Goal: Task Accomplishment & Management: Complete application form

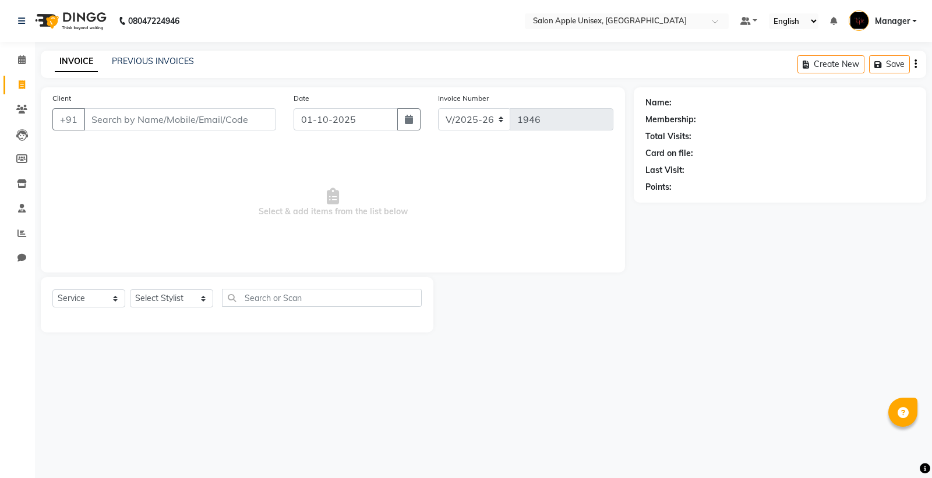
select select "138"
select select "service"
click at [136, 54] on div "INVOICE PREVIOUS INVOICES Create New Save" at bounding box center [483, 64] width 885 height 27
click at [166, 51] on div "INVOICE PREVIOUS INVOICES Create New Save" at bounding box center [483, 64] width 885 height 27
click at [169, 63] on link "PREVIOUS INVOICES" at bounding box center [153, 61] width 82 height 10
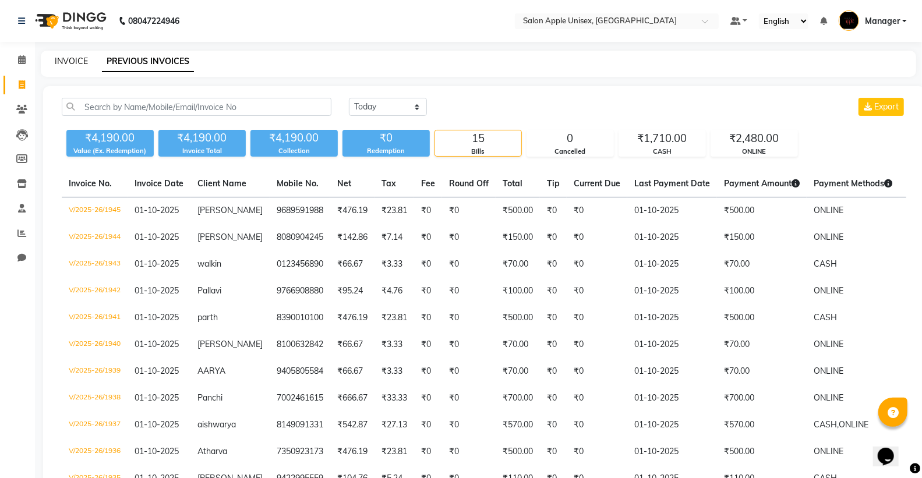
click at [79, 65] on link "INVOICE" at bounding box center [71, 61] width 33 height 10
select select "138"
select select "service"
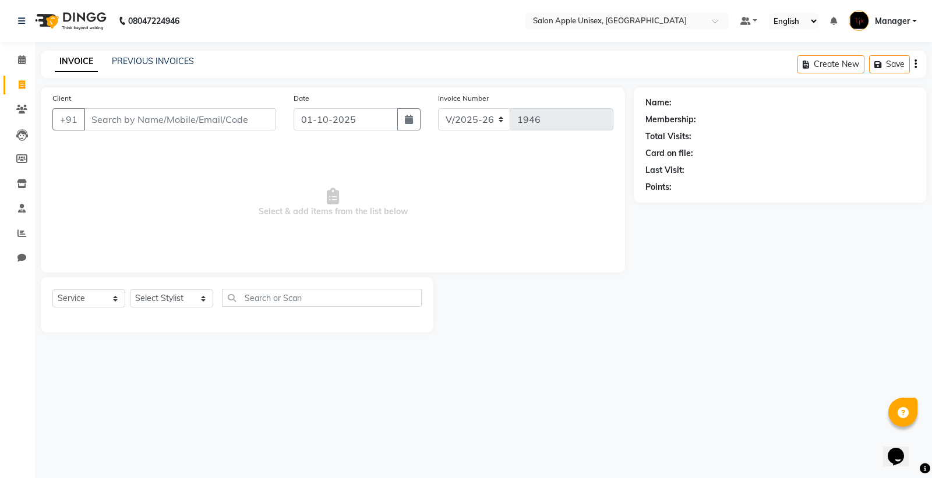
click at [240, 121] on input "Client" at bounding box center [180, 119] width 192 height 22
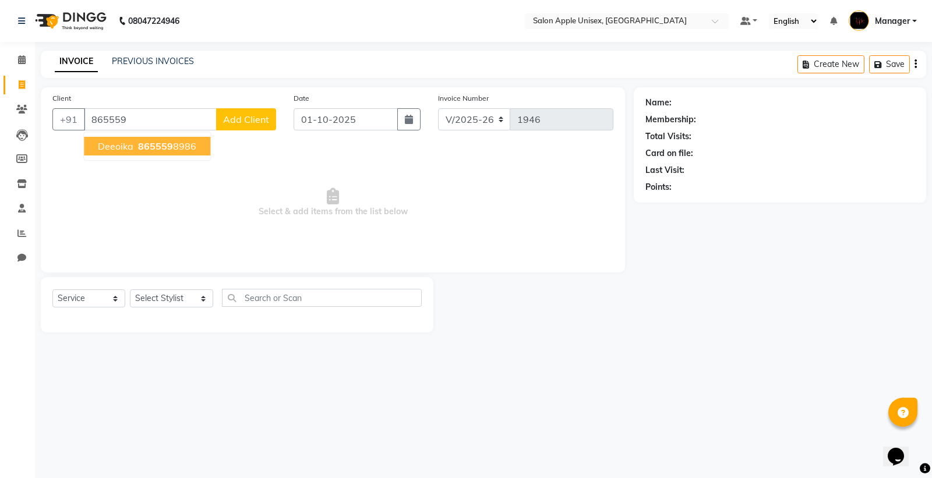
click at [99, 141] on span "deeoika" at bounding box center [116, 146] width 36 height 12
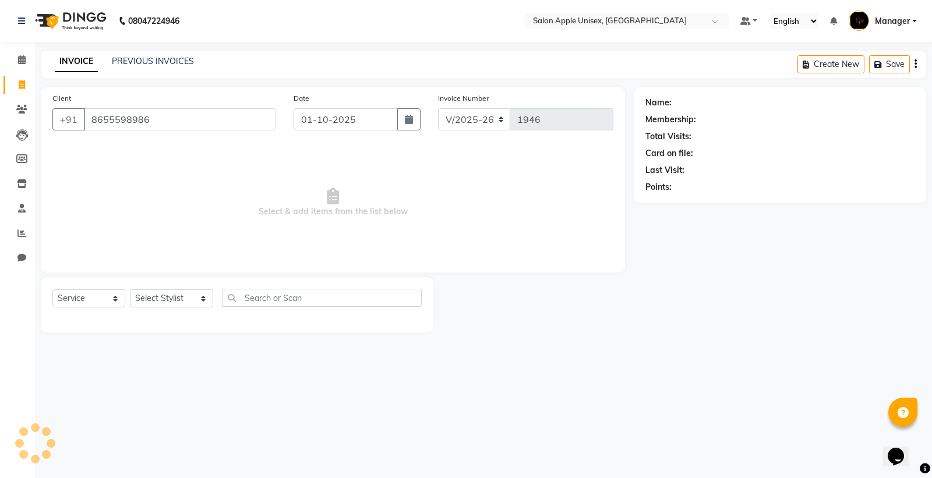
type input "8655598986"
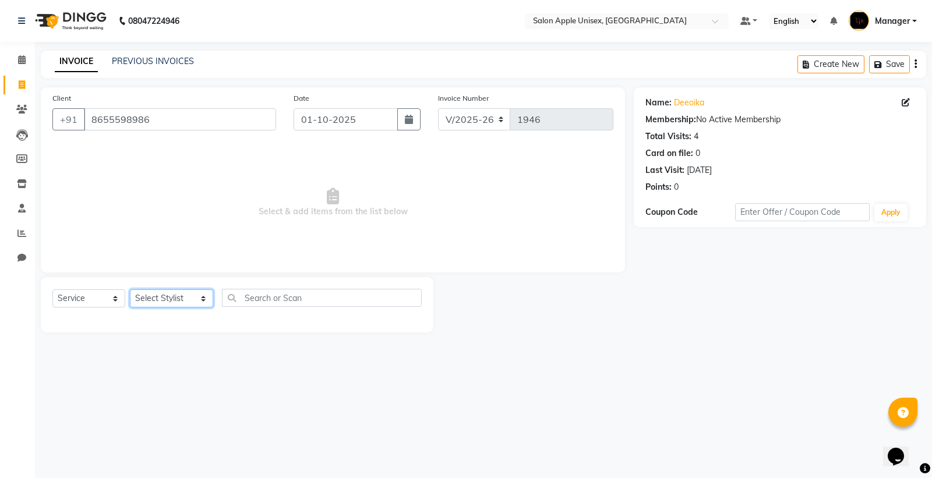
click at [161, 300] on select "Select Stylist [PERSON_NAME] Kavita [PERSON_NAME] Manager [PERSON_NAME] [PERSON…" at bounding box center [171, 298] width 83 height 18
select select "76660"
click at [130, 290] on select "Select Stylist [PERSON_NAME] Kavita [PERSON_NAME] Manager [PERSON_NAME] [PERSON…" at bounding box center [171, 298] width 83 height 18
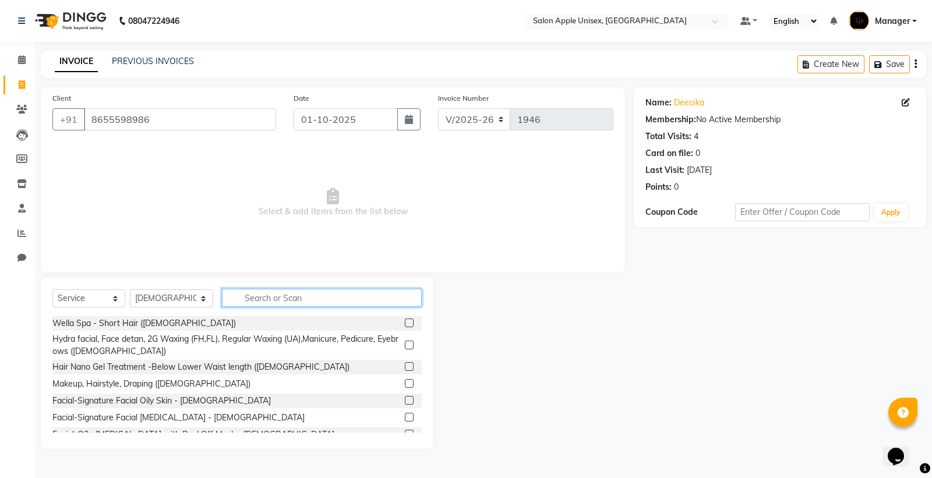
click at [260, 303] on input "text" at bounding box center [322, 298] width 200 height 18
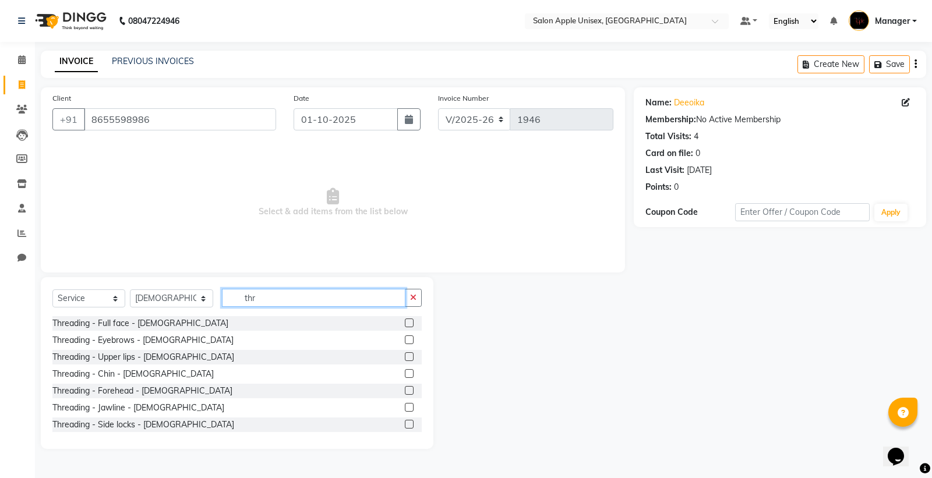
type input "thr"
click at [405, 339] on label at bounding box center [409, 339] width 9 height 9
click at [405, 339] on input "checkbox" at bounding box center [409, 341] width 8 height 8
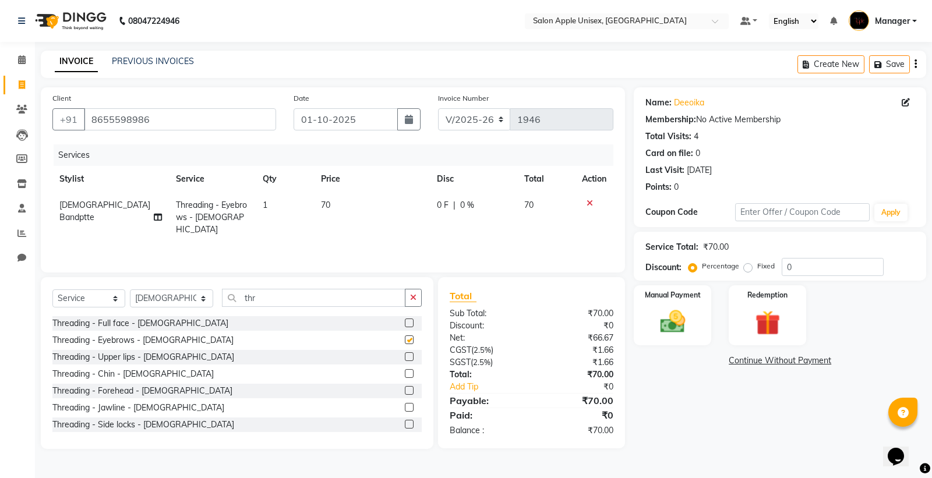
checkbox input "false"
click at [405, 356] on label at bounding box center [409, 356] width 9 height 9
click at [405, 356] on input "checkbox" at bounding box center [409, 357] width 8 height 8
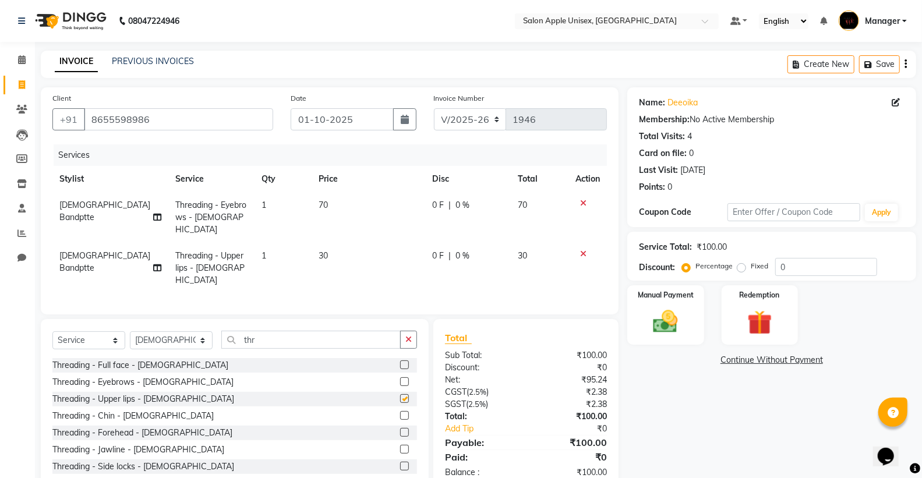
checkbox input "false"
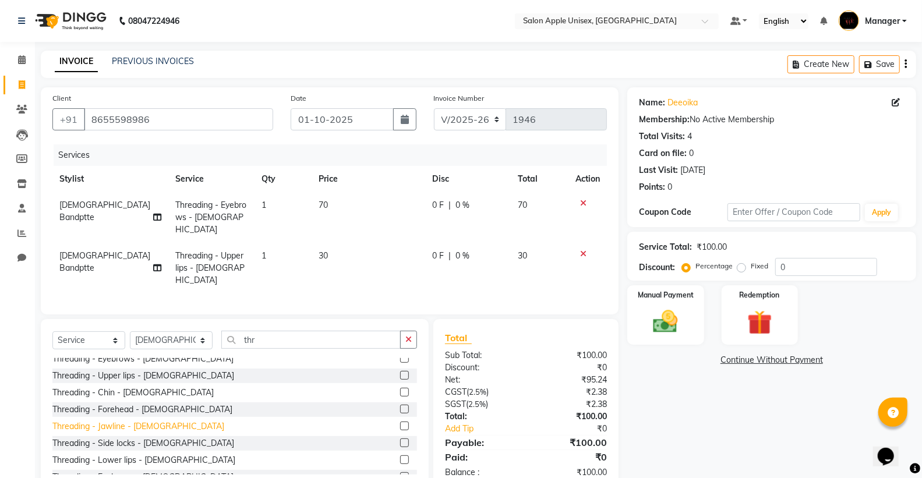
scroll to position [36, 0]
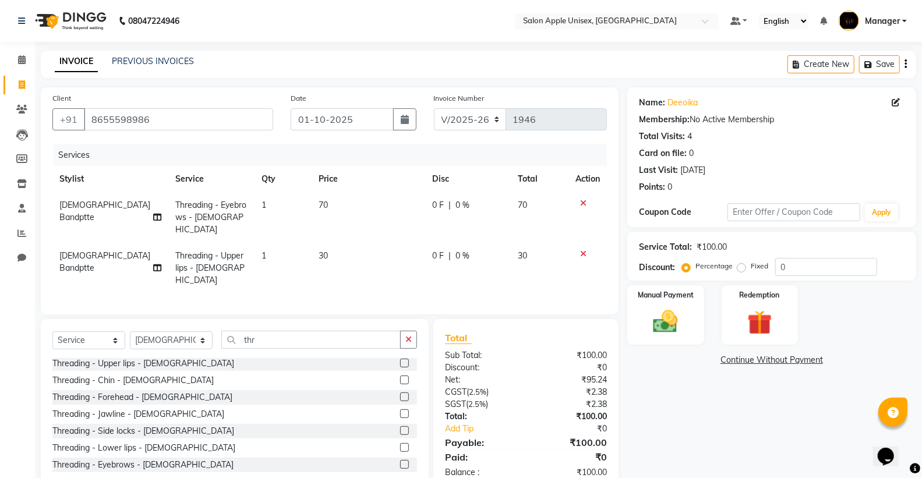
click at [400, 392] on label at bounding box center [404, 396] width 9 height 9
click at [400, 394] on input "checkbox" at bounding box center [404, 398] width 8 height 8
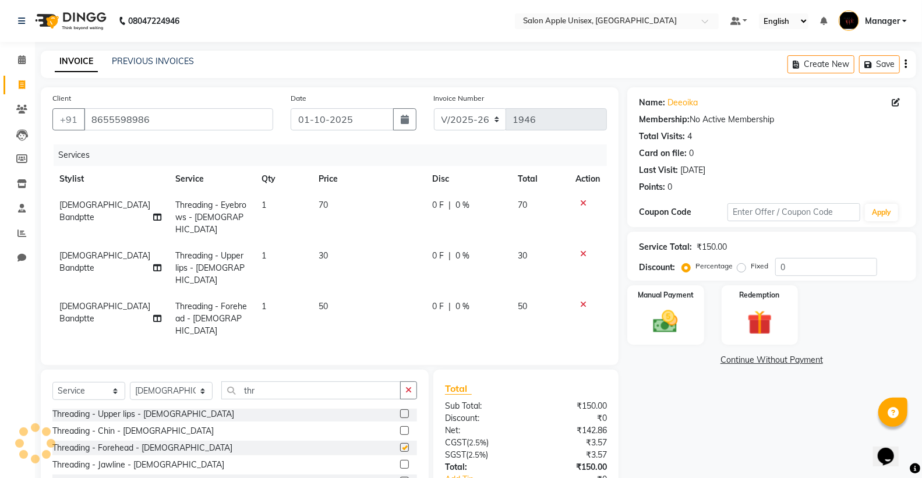
checkbox input "false"
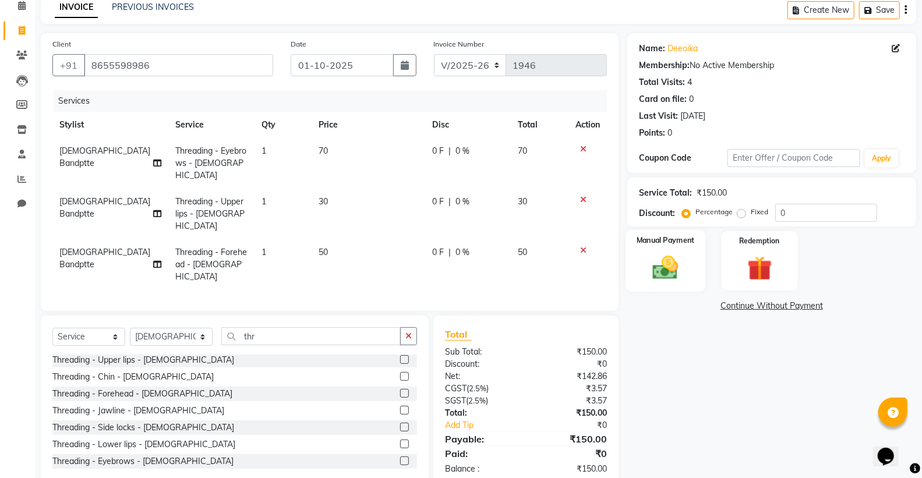
click at [657, 259] on img at bounding box center [665, 268] width 41 height 30
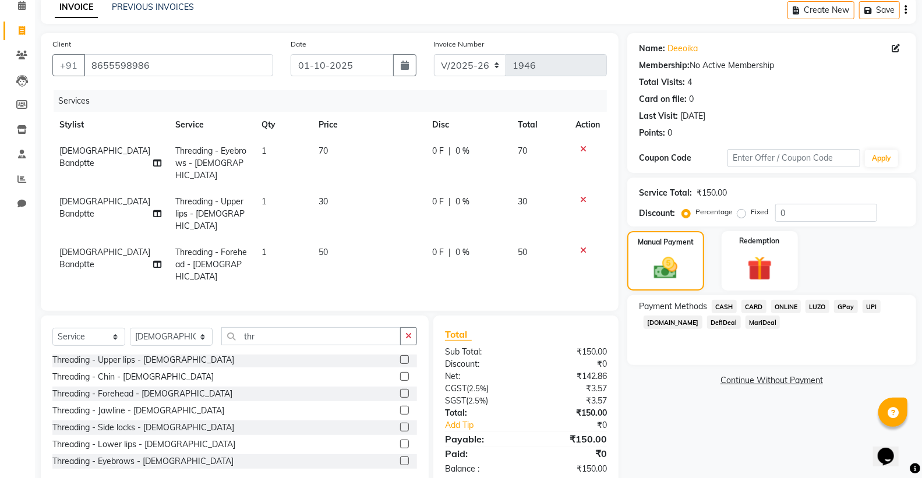
click at [777, 306] on span "ONLINE" at bounding box center [786, 306] width 30 height 13
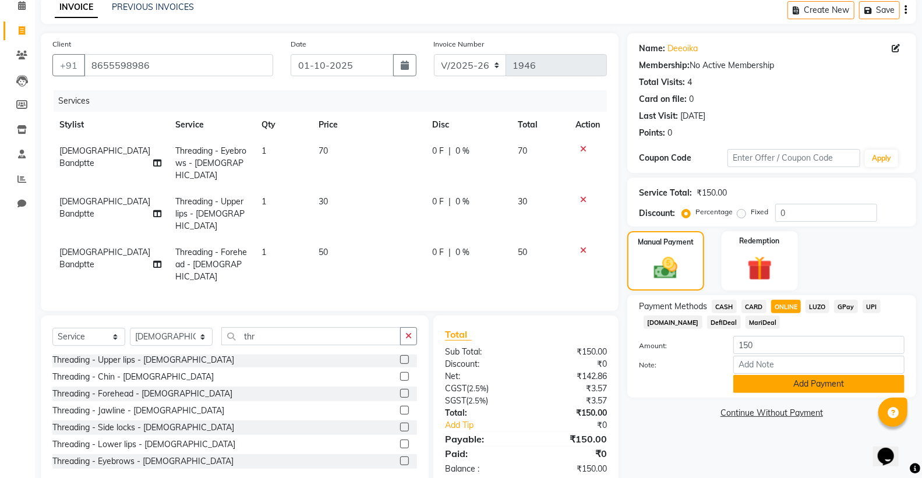
click at [769, 385] on button "Add Payment" at bounding box center [818, 384] width 171 height 18
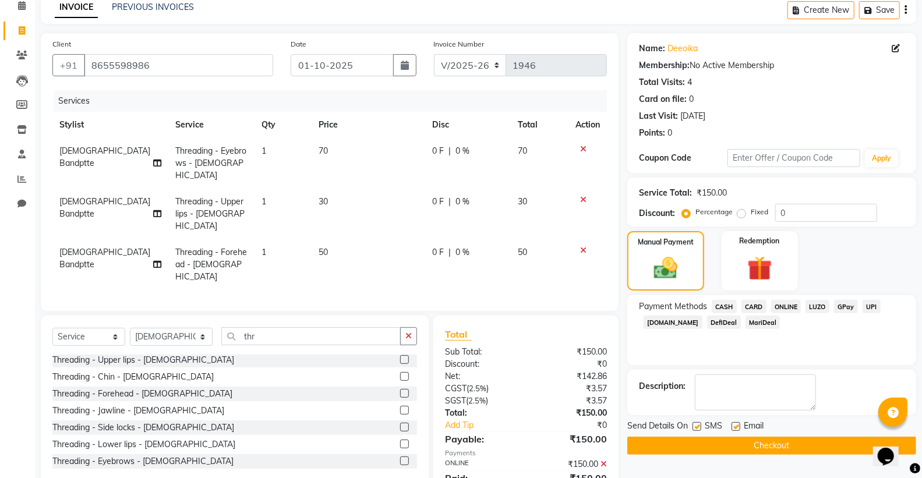
click at [642, 438] on button "Checkout" at bounding box center [771, 446] width 289 height 18
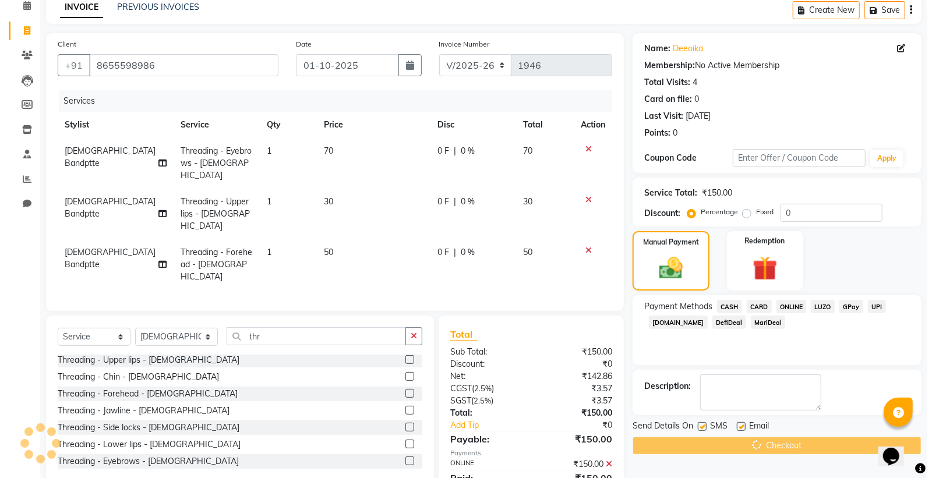
scroll to position [0, 0]
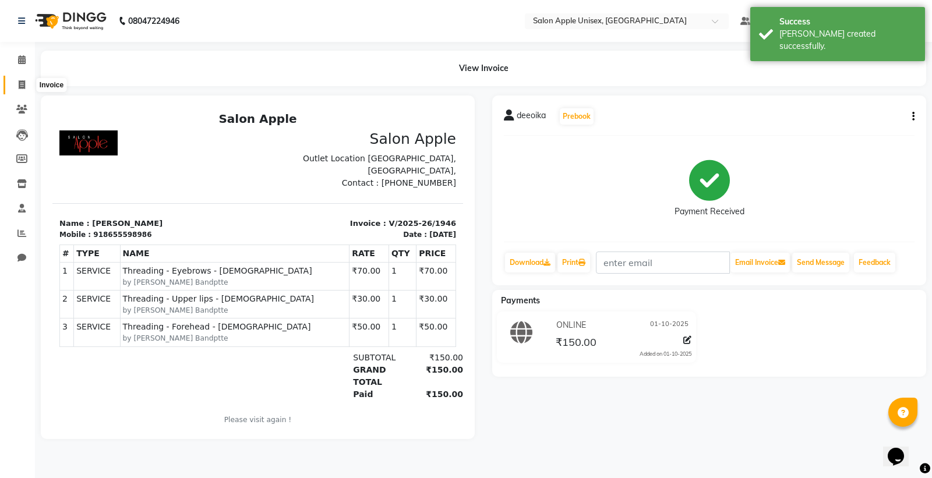
click at [16, 85] on span at bounding box center [22, 85] width 20 height 13
select select "service"
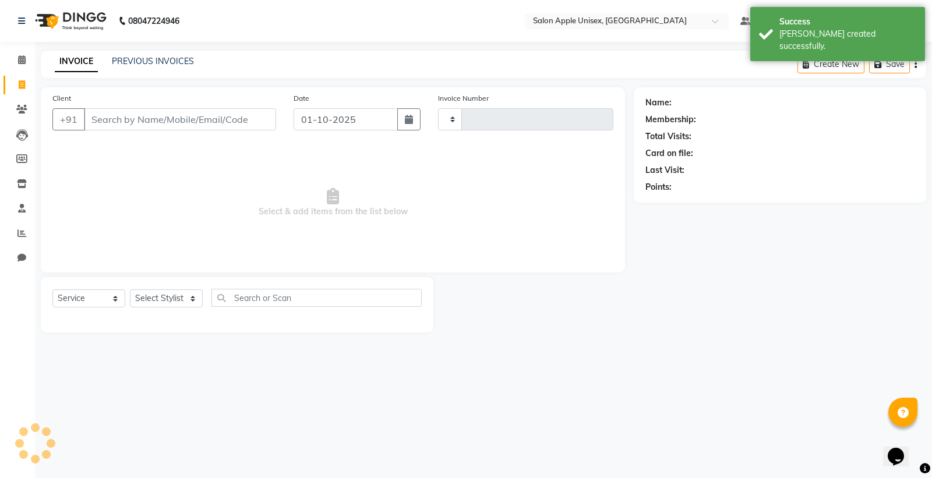
type input "1947"
select select "138"
click at [235, 118] on input "Client" at bounding box center [180, 119] width 192 height 22
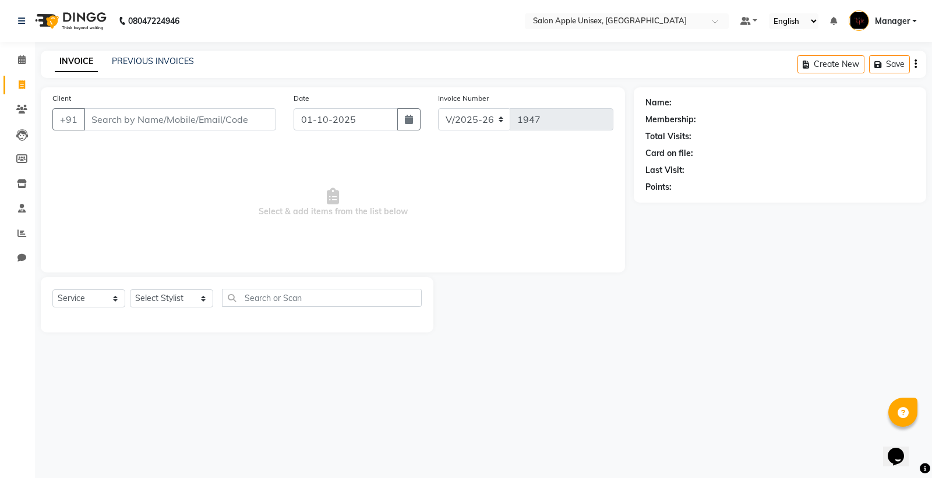
click at [190, 129] on input "Client" at bounding box center [180, 119] width 192 height 22
click at [235, 116] on input "Client" at bounding box center [180, 119] width 192 height 22
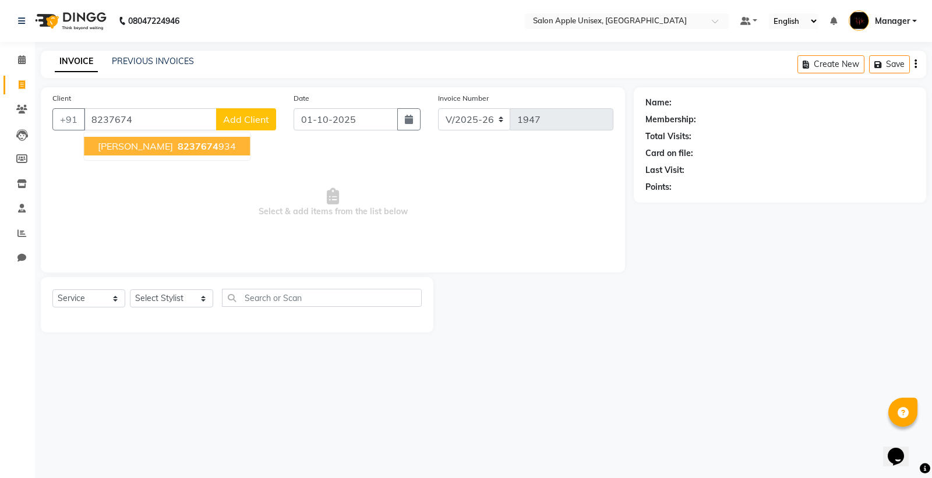
click at [178, 149] on span "8237674" at bounding box center [198, 146] width 41 height 12
type input "8237674934"
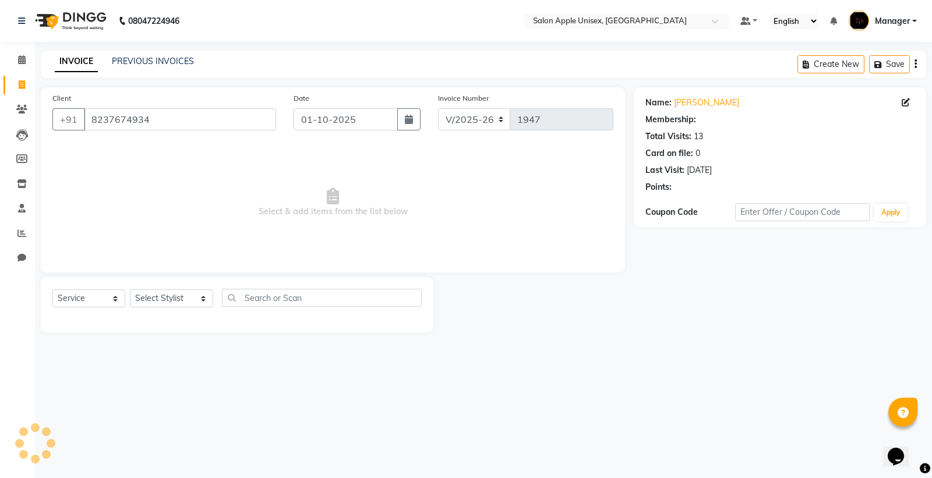
select select "1: Object"
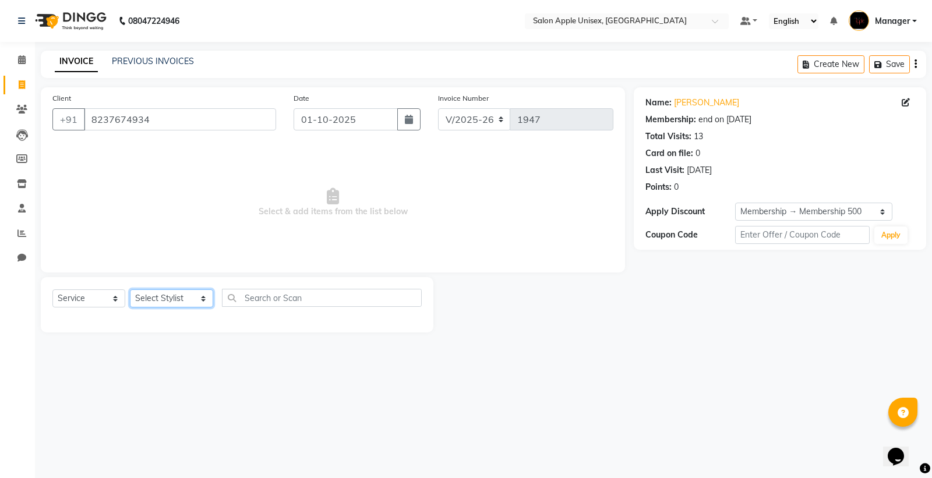
click at [172, 300] on select "Select Stylist [PERSON_NAME] Kavita [PERSON_NAME] Manager [PERSON_NAME] [PERSON…" at bounding box center [171, 298] width 83 height 18
select select "85660"
click at [130, 290] on select "Select Stylist [PERSON_NAME] Kavita [PERSON_NAME] Manager [PERSON_NAME] [PERSON…" at bounding box center [171, 298] width 83 height 18
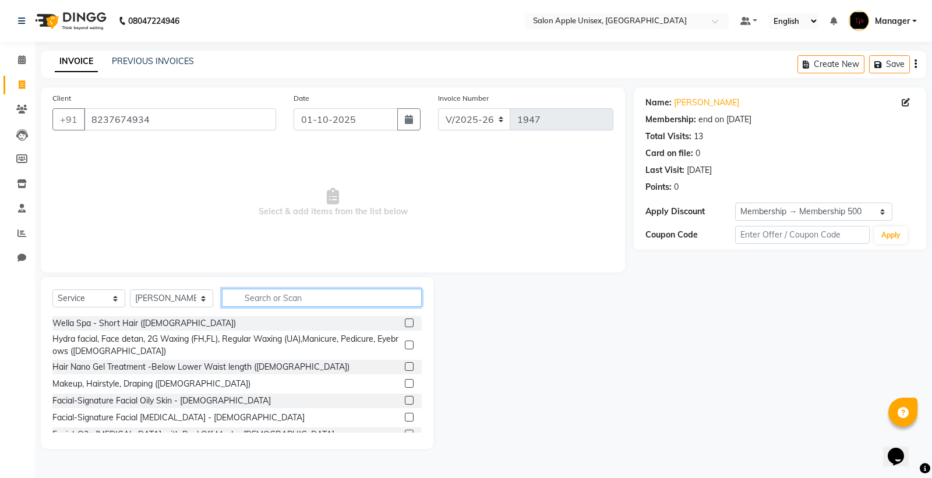
click at [265, 292] on input "text" at bounding box center [322, 298] width 200 height 18
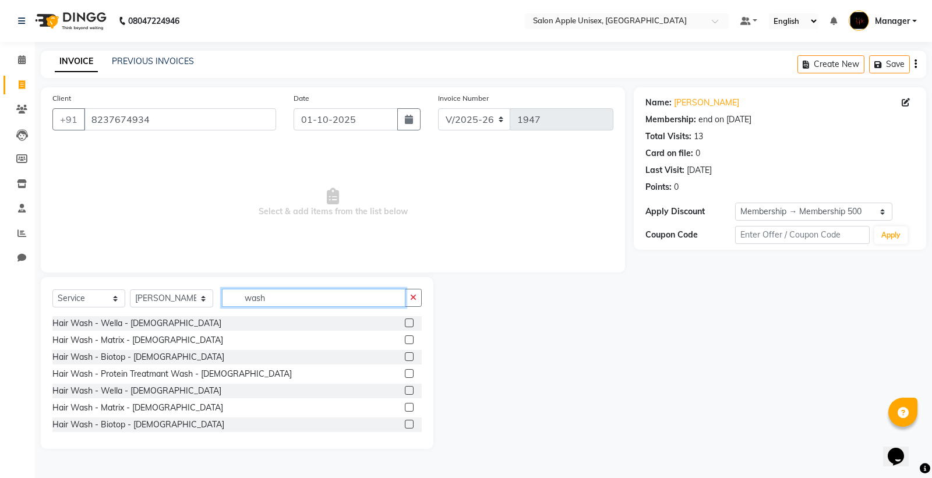
type input "wash"
click at [405, 325] on label at bounding box center [409, 322] width 9 height 9
click at [405, 325] on input "checkbox" at bounding box center [409, 324] width 8 height 8
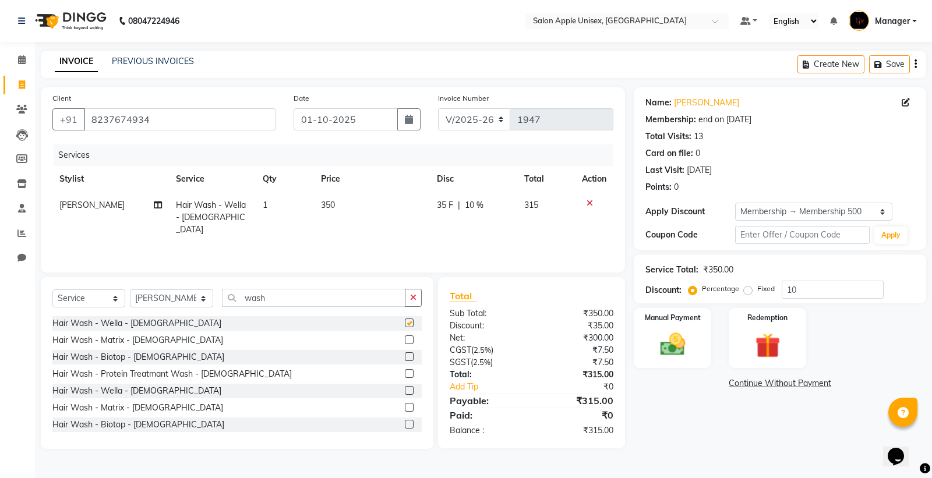
checkbox input "false"
click at [405, 344] on label at bounding box center [409, 339] width 9 height 9
click at [405, 344] on input "checkbox" at bounding box center [409, 341] width 8 height 8
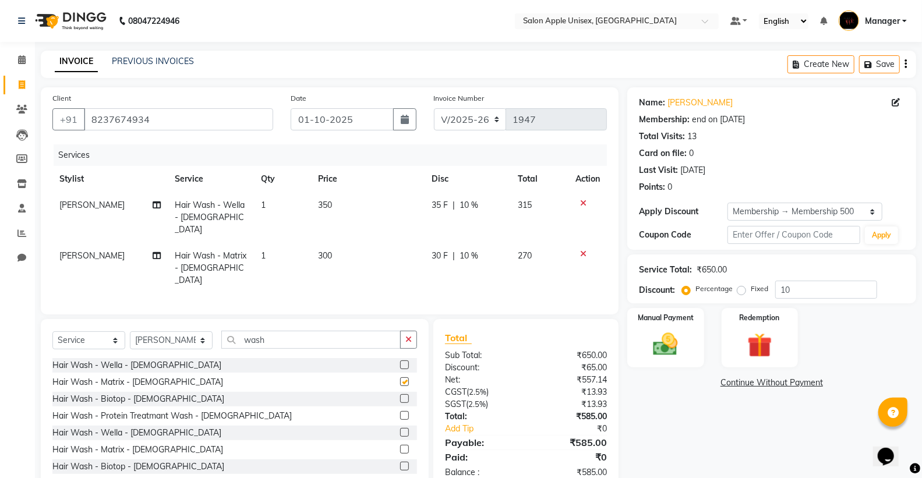
checkbox input "false"
click at [578, 198] on td at bounding box center [587, 217] width 38 height 51
click at [580, 200] on icon at bounding box center [583, 203] width 6 height 8
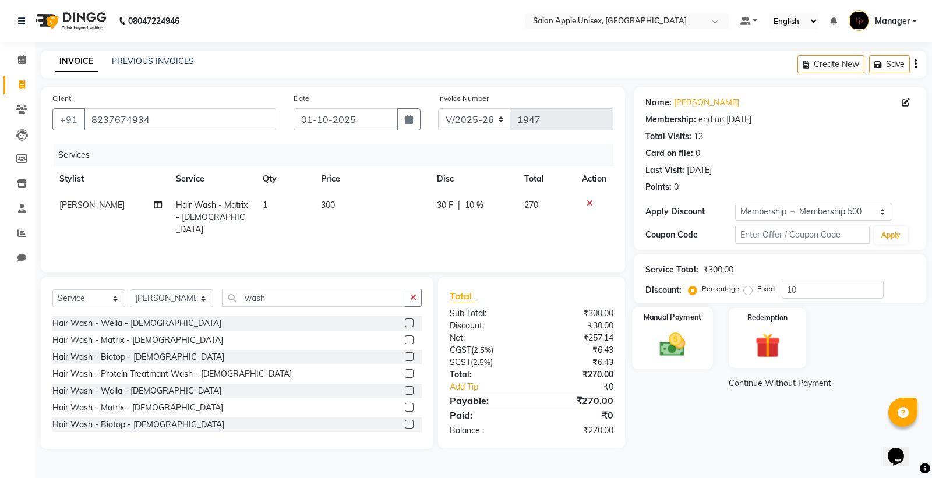
click at [648, 342] on div "Manual Payment" at bounding box center [672, 338] width 80 height 62
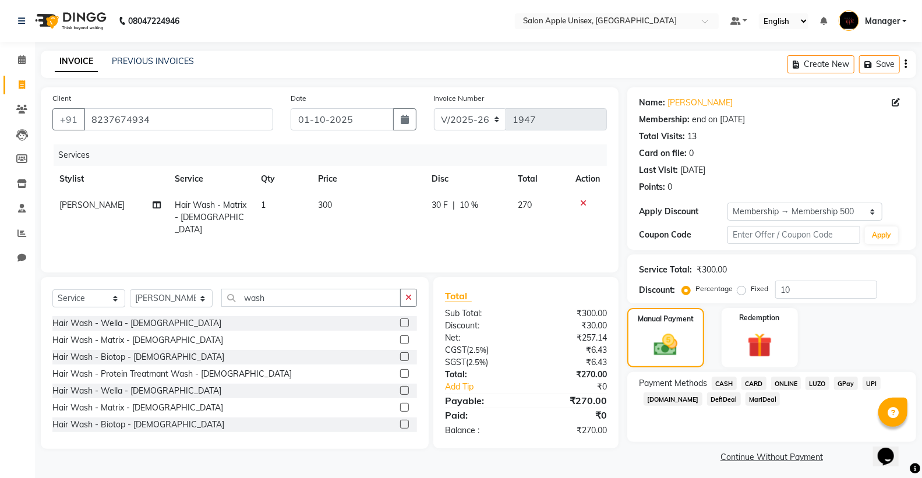
scroll to position [5, 0]
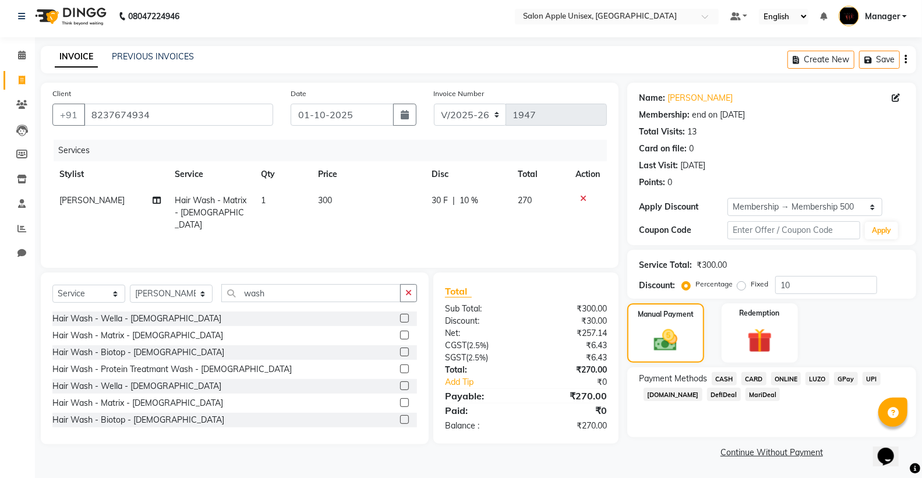
click at [777, 378] on span "ONLINE" at bounding box center [786, 378] width 30 height 13
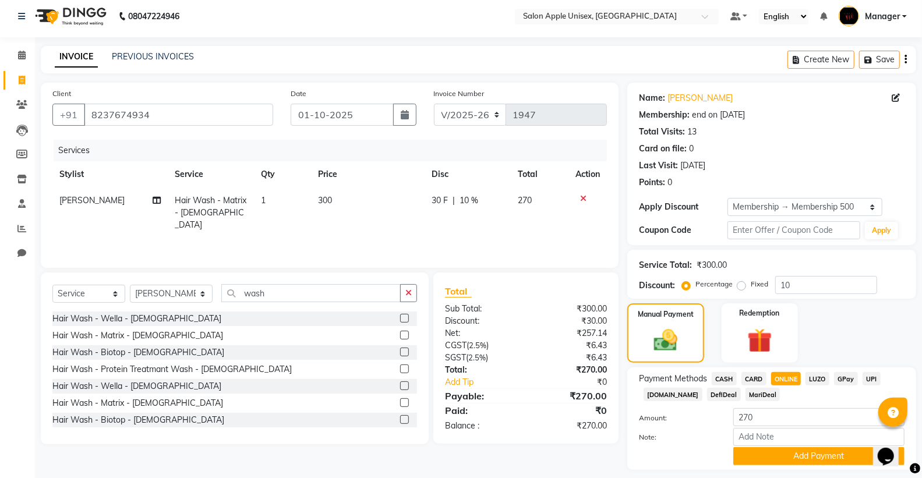
scroll to position [38, 0]
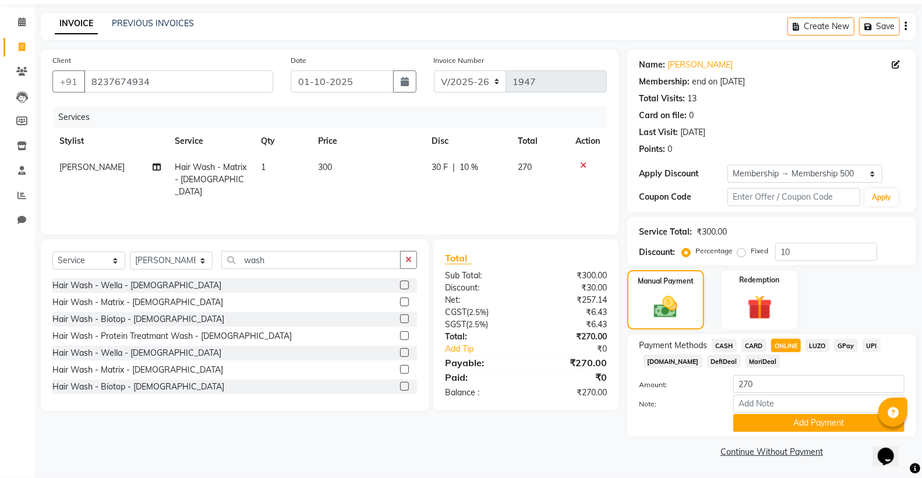
drag, startPoint x: 794, startPoint y: 423, endPoint x: 586, endPoint y: 359, distance: 216.8
click at [793, 423] on button "Add Payment" at bounding box center [818, 423] width 171 height 18
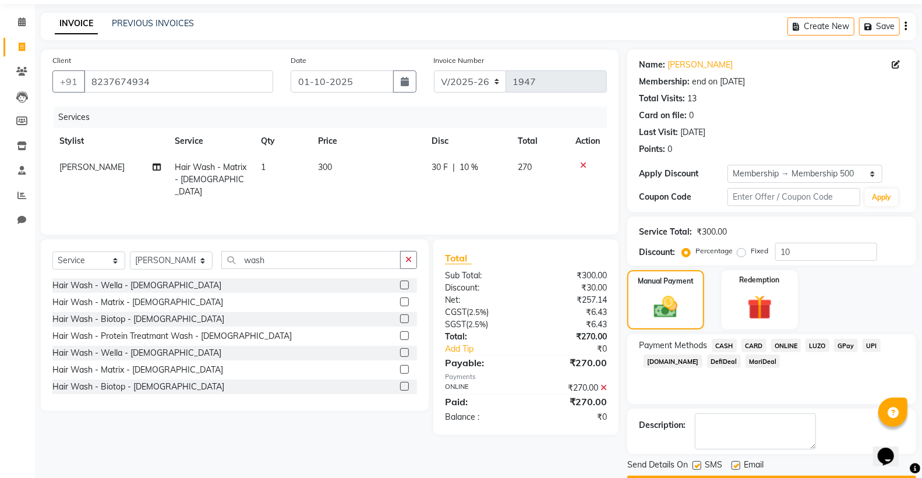
scroll to position [71, 0]
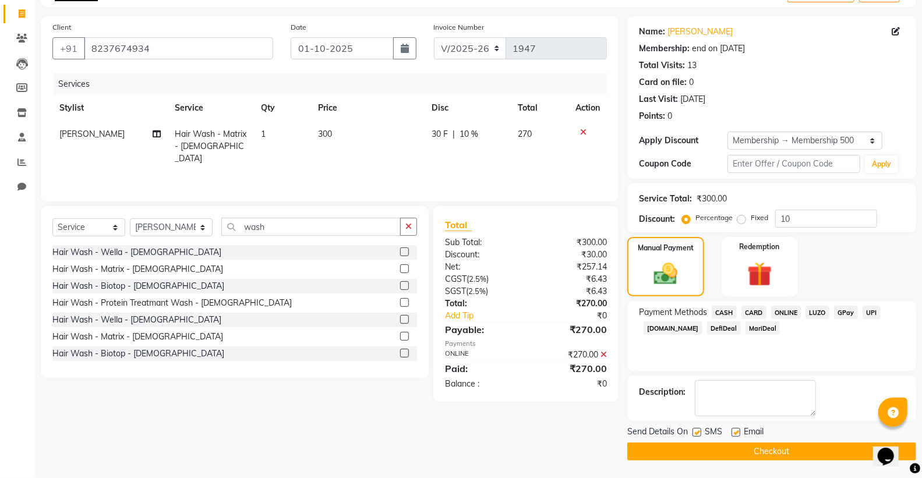
drag, startPoint x: 854, startPoint y: 456, endPoint x: 314, endPoint y: 272, distance: 570.2
click at [851, 452] on button "Checkout" at bounding box center [771, 451] width 289 height 18
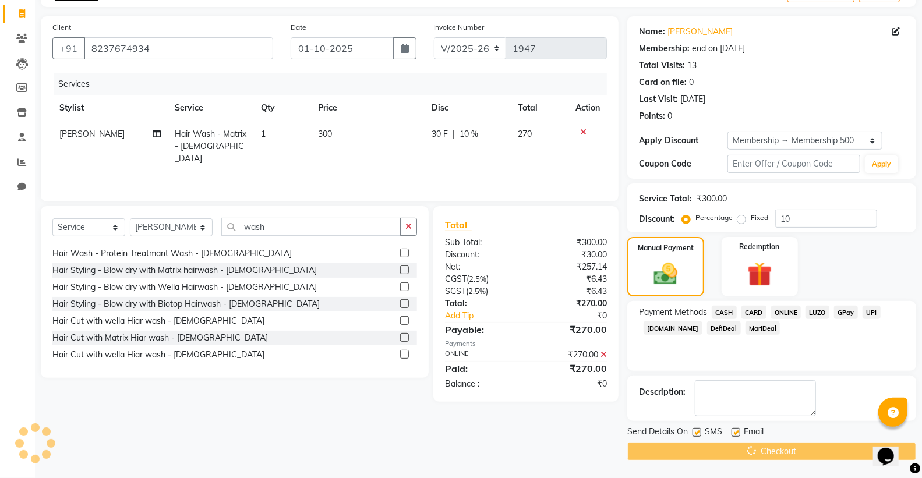
scroll to position [129, 0]
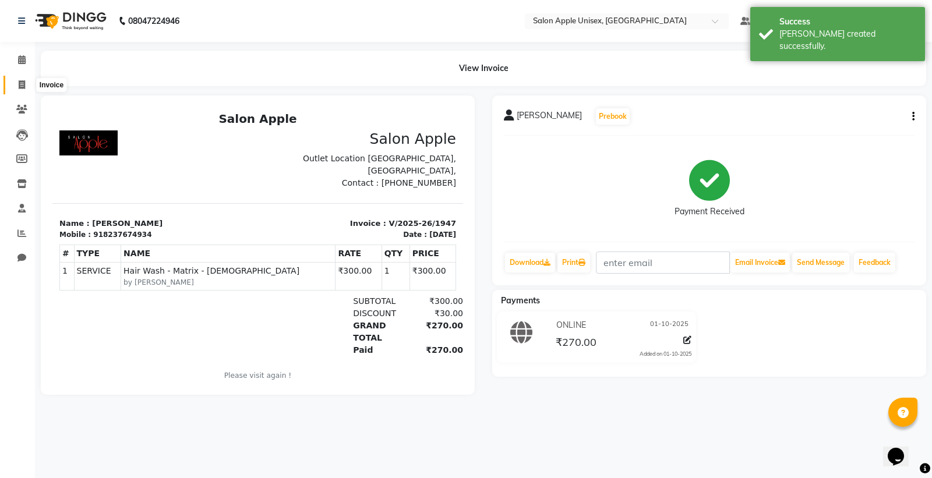
click at [13, 83] on span at bounding box center [22, 85] width 20 height 13
select select "138"
select select "service"
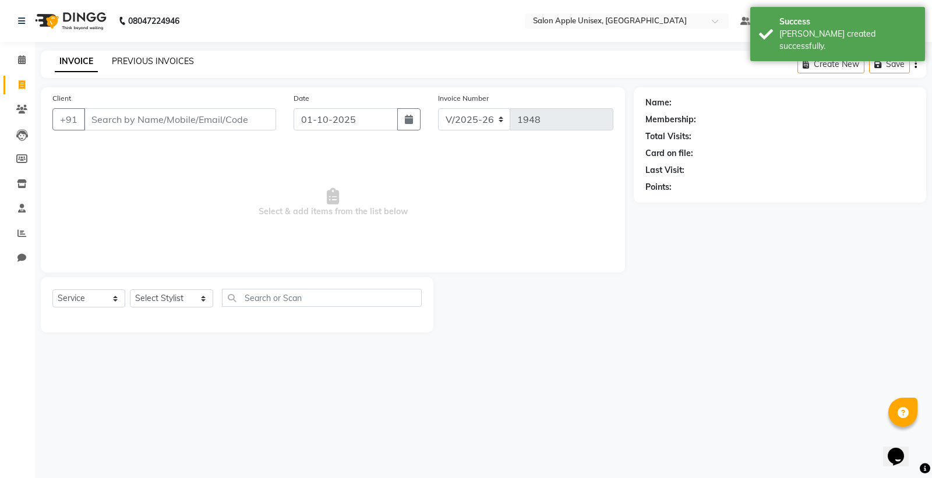
click at [132, 58] on link "PREVIOUS INVOICES" at bounding box center [153, 61] width 82 height 10
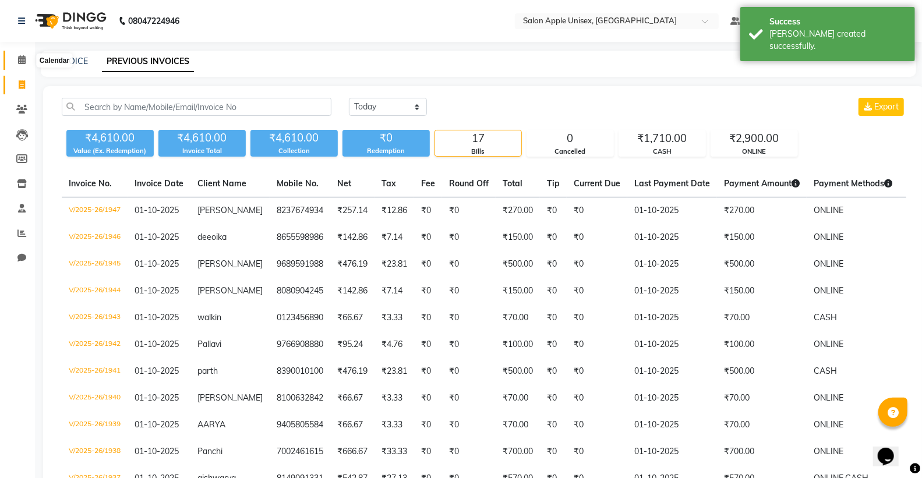
click at [13, 54] on span at bounding box center [22, 60] width 20 height 13
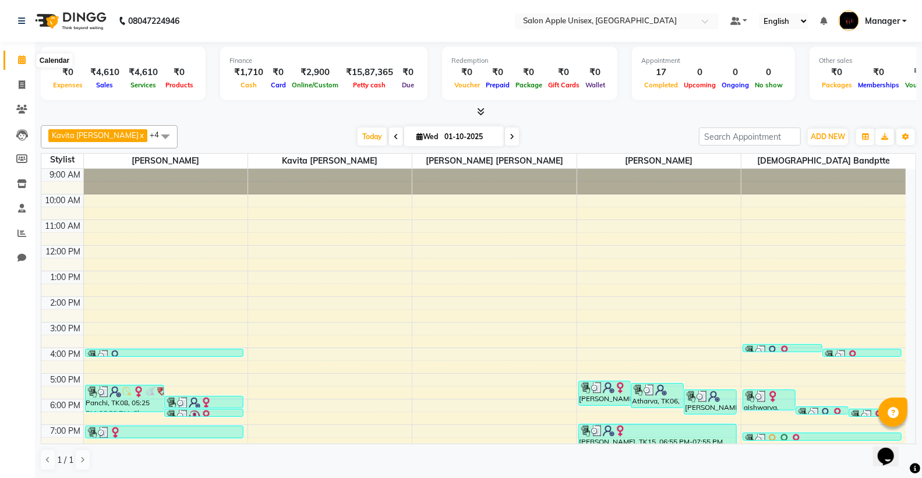
click at [22, 63] on icon at bounding box center [22, 59] width 8 height 9
click at [839, 139] on span "ADD NEW" at bounding box center [827, 136] width 34 height 9
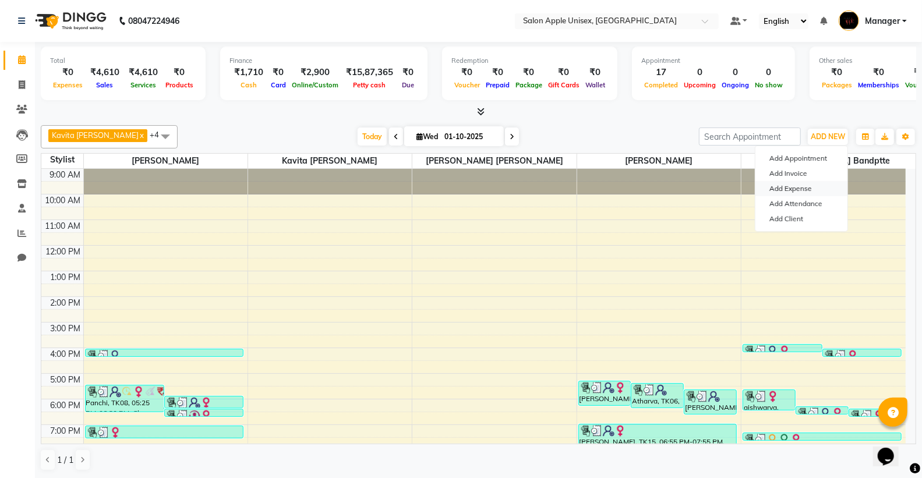
click at [809, 190] on link "Add Expense" at bounding box center [801, 188] width 92 height 15
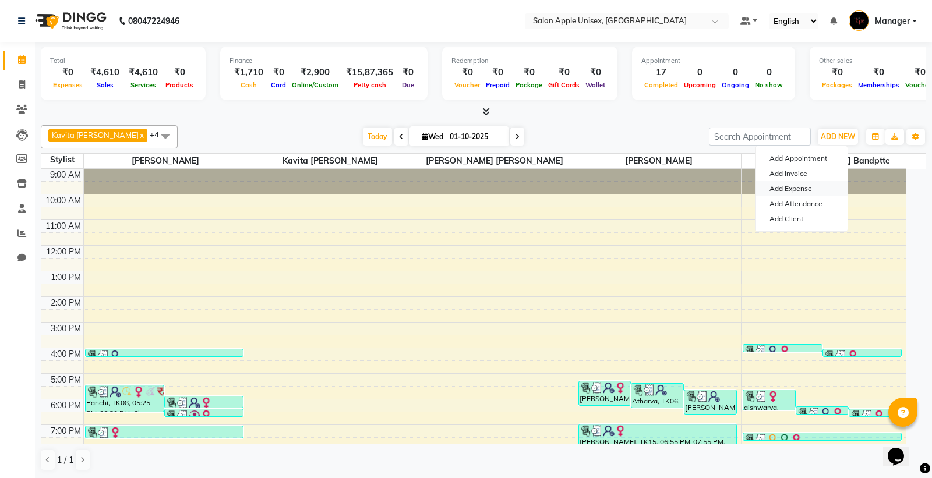
select select "1"
select select "2418"
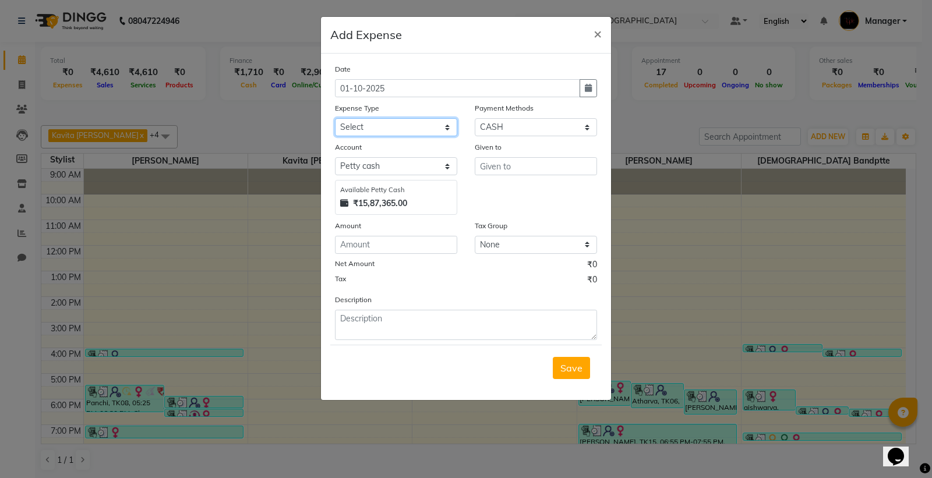
click at [399, 126] on select "Select CASH HANDED OVER TO OWNER Client Snacks Equipment Groceries House keepin…" at bounding box center [396, 127] width 122 height 18
select select "17640"
click at [335, 118] on select "Select CASH HANDED OVER TO OWNER Client Snacks Equipment Groceries House keepin…" at bounding box center [396, 127] width 122 height 18
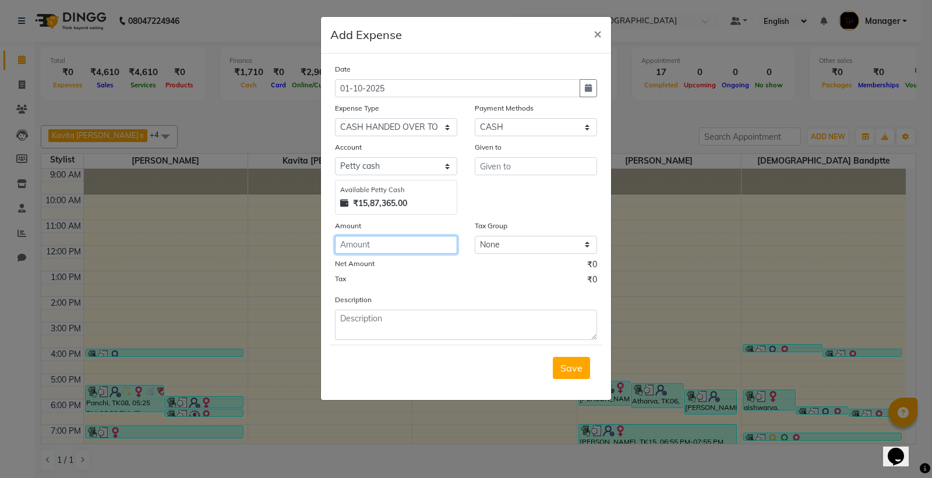
click at [412, 243] on input "number" at bounding box center [396, 245] width 122 height 18
type input "11000"
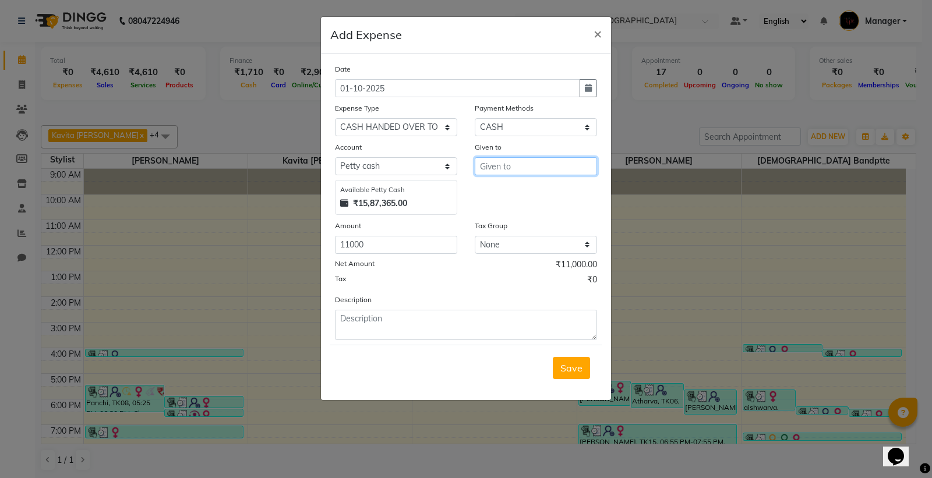
click at [562, 173] on input "text" at bounding box center [536, 166] width 122 height 18
click at [568, 196] on ngb-highlight "Va ishnavi Bandptte" at bounding box center [531, 191] width 87 height 12
type input "[DEMOGRAPHIC_DATA] Bandptte"
click at [572, 367] on span "Save" at bounding box center [571, 368] width 22 height 12
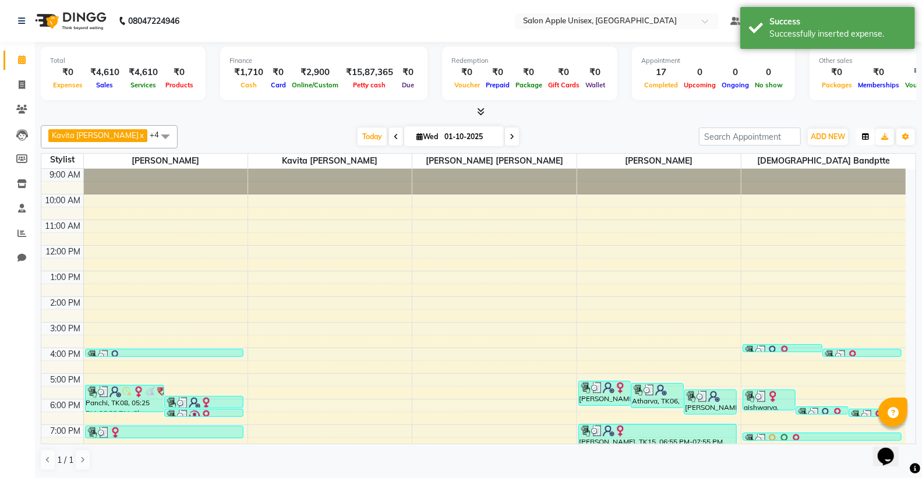
click at [865, 137] on icon "button" at bounding box center [865, 136] width 7 height 7
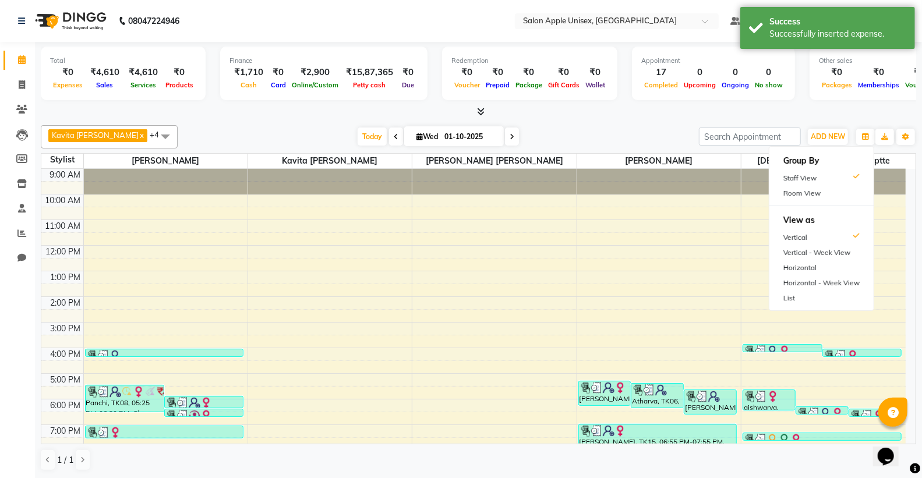
click at [679, 100] on div "Total ₹0 Expenses ₹4,610 Sales ₹4,610 Services ₹0 Products Finance ₹1,710 Cash …" at bounding box center [478, 75] width 875 height 57
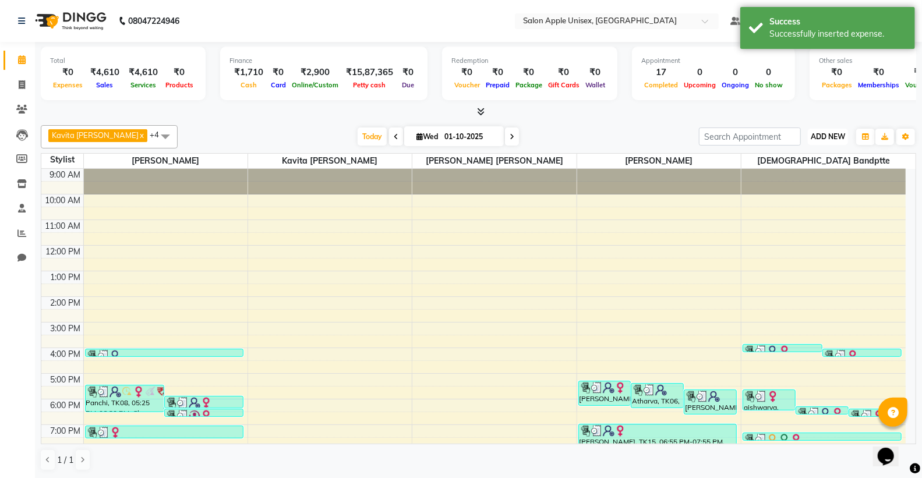
click at [827, 137] on span "ADD NEW" at bounding box center [827, 136] width 34 height 9
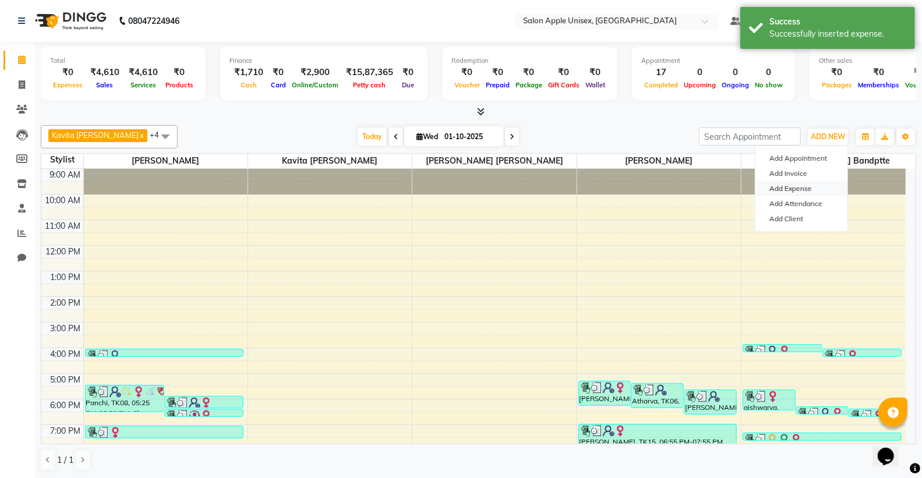
click at [806, 182] on link "Add Expense" at bounding box center [801, 188] width 92 height 15
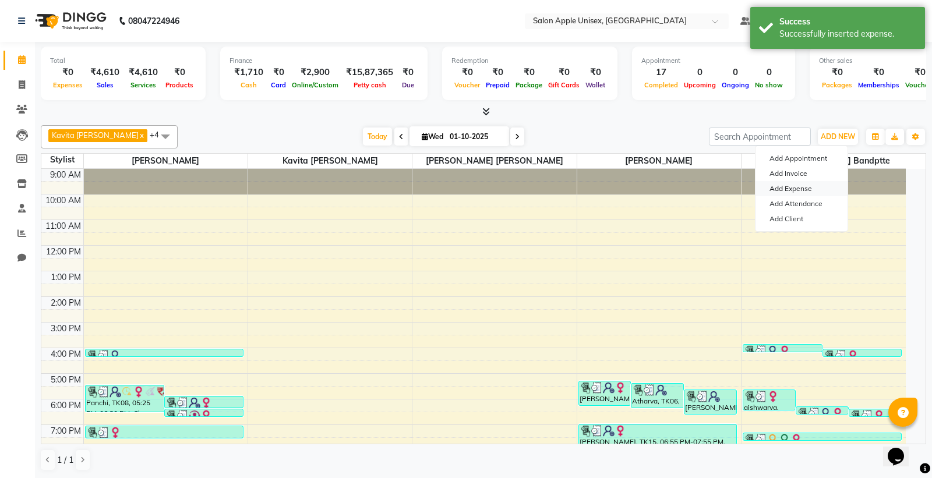
select select "1"
select select "2418"
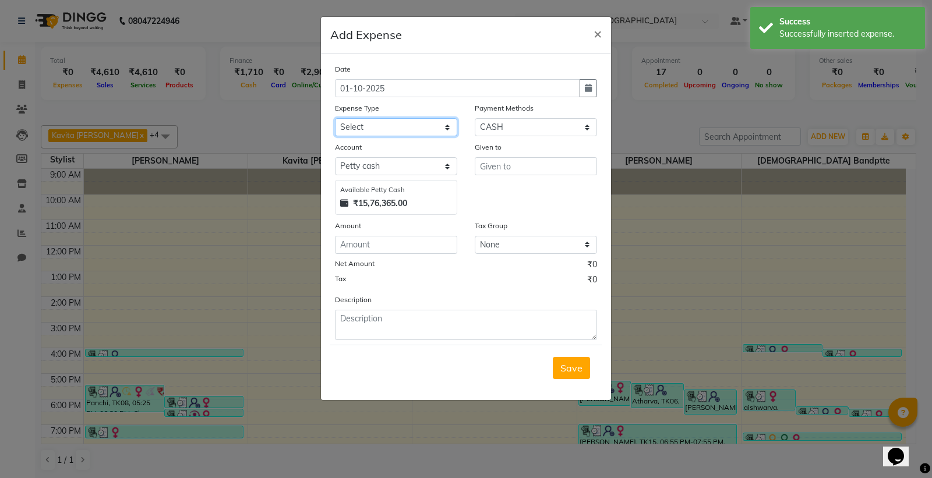
click at [368, 130] on select "Select CASH HANDED OVER TO OWNER Client Snacks Equipment Groceries House keepin…" at bounding box center [396, 127] width 122 height 18
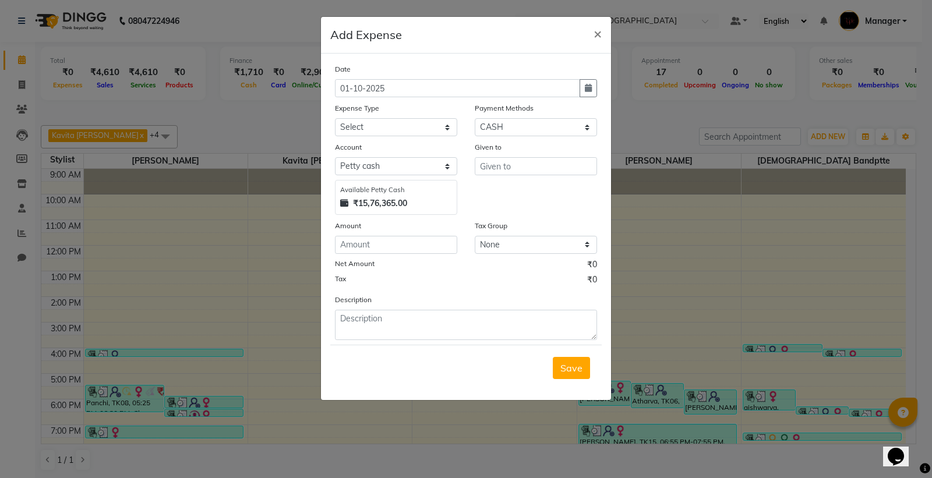
drag, startPoint x: 693, startPoint y: 238, endPoint x: 656, endPoint y: 220, distance: 41.4
click at [692, 238] on ngb-modal-window "Add Expense × Date [DATE] Expense Type Select CASH HANDED OVER TO OWNER Client …" at bounding box center [466, 239] width 932 height 478
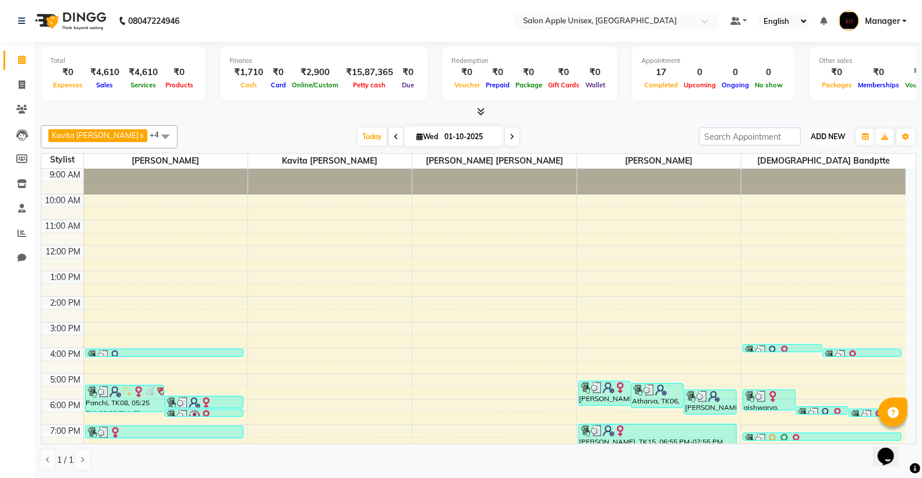
click at [827, 130] on button "ADD NEW Toggle Dropdown" at bounding box center [828, 137] width 40 height 16
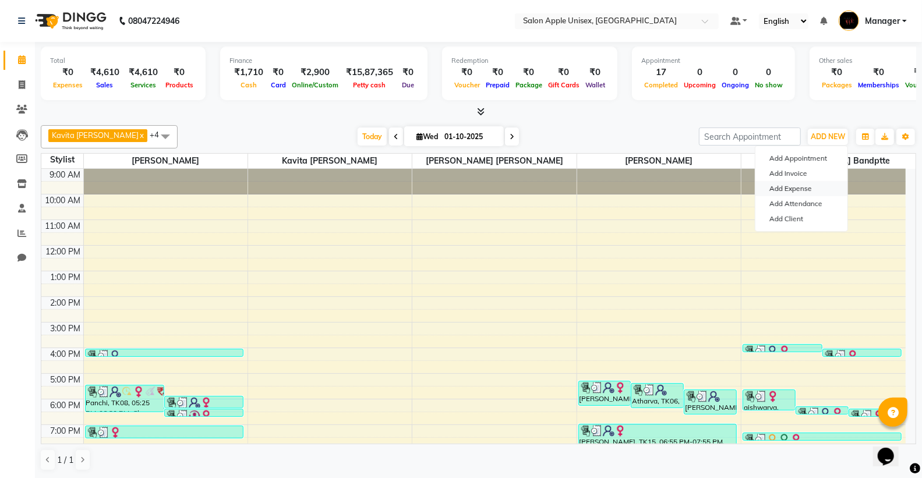
click at [787, 190] on link "Add Expense" at bounding box center [801, 188] width 92 height 15
select select "1"
select select "2418"
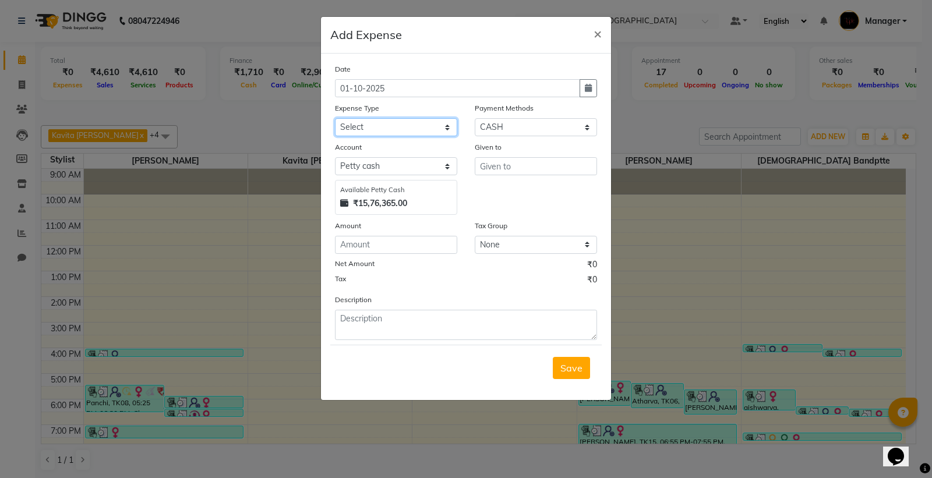
click at [399, 127] on select "Select CASH HANDED OVER TO OWNER Client Snacks Equipment Groceries House keepin…" at bounding box center [396, 127] width 122 height 18
select select "20978"
click at [335, 118] on select "Select CASH HANDED OVER TO OWNER Client Snacks Equipment Groceries House keepin…" at bounding box center [396, 127] width 122 height 18
click at [379, 247] on input "number" at bounding box center [396, 245] width 122 height 18
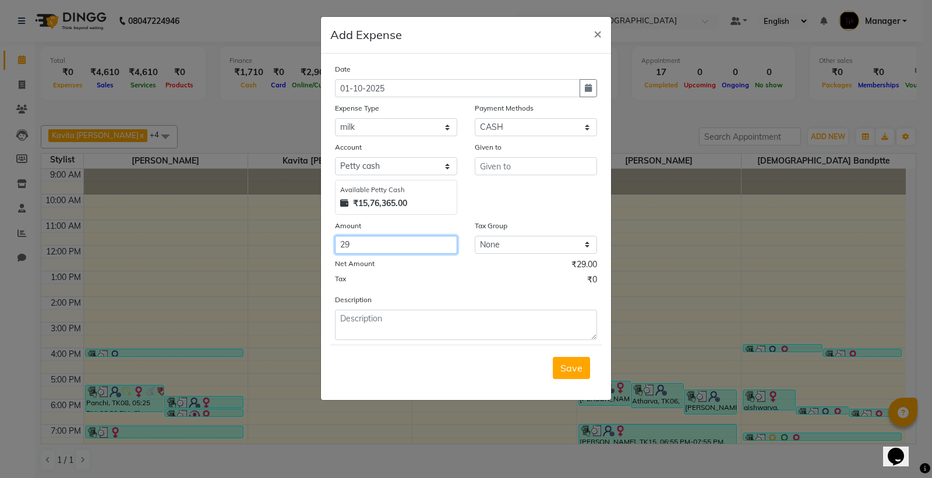
type input "29"
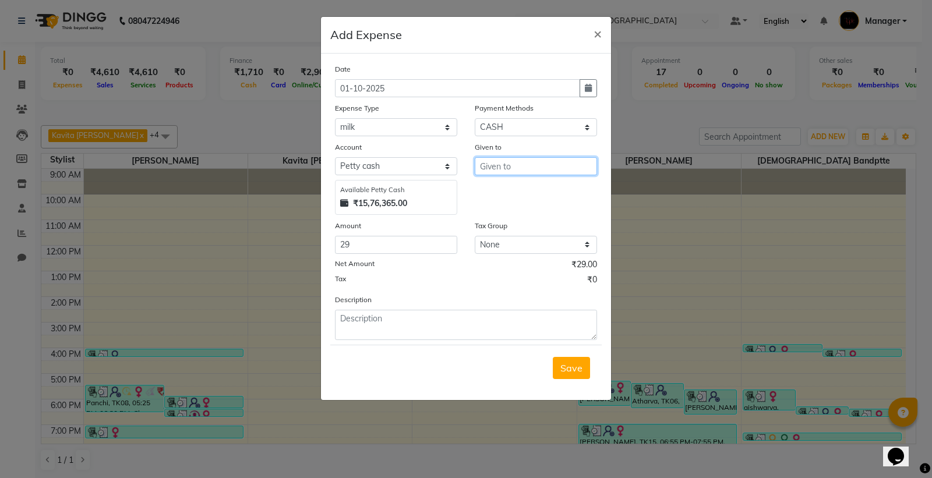
click at [503, 169] on input "text" at bounding box center [536, 166] width 122 height 18
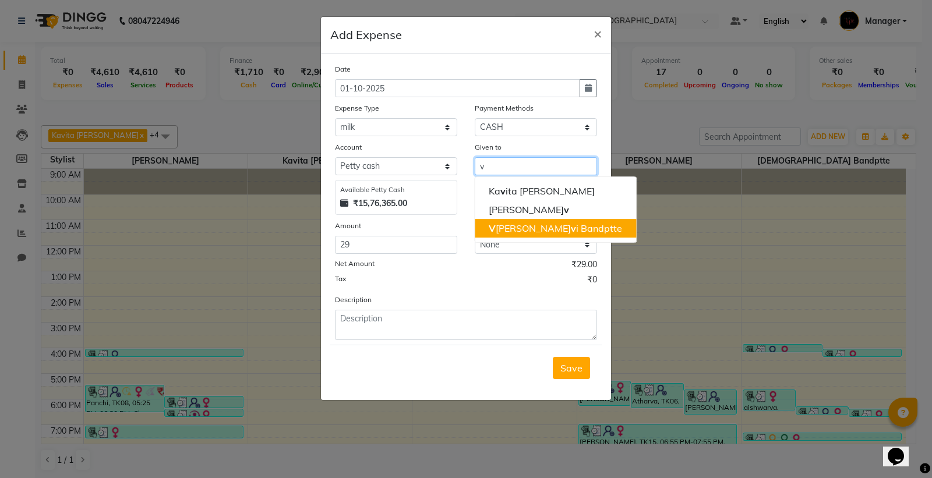
click at [559, 230] on ngb-highlight "V [PERSON_NAME] v i Bandptte" at bounding box center [554, 228] width 133 height 12
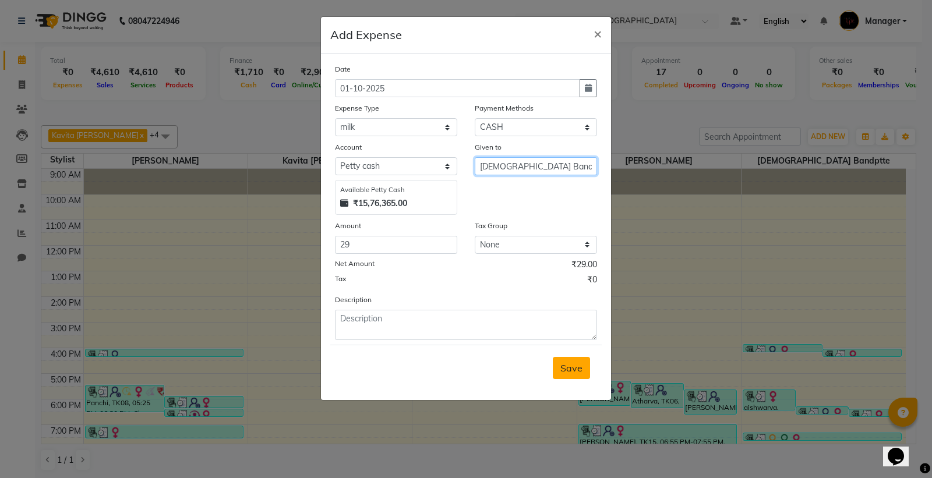
type input "[DEMOGRAPHIC_DATA] Bandptte"
click at [573, 371] on span "Save" at bounding box center [571, 368] width 22 height 12
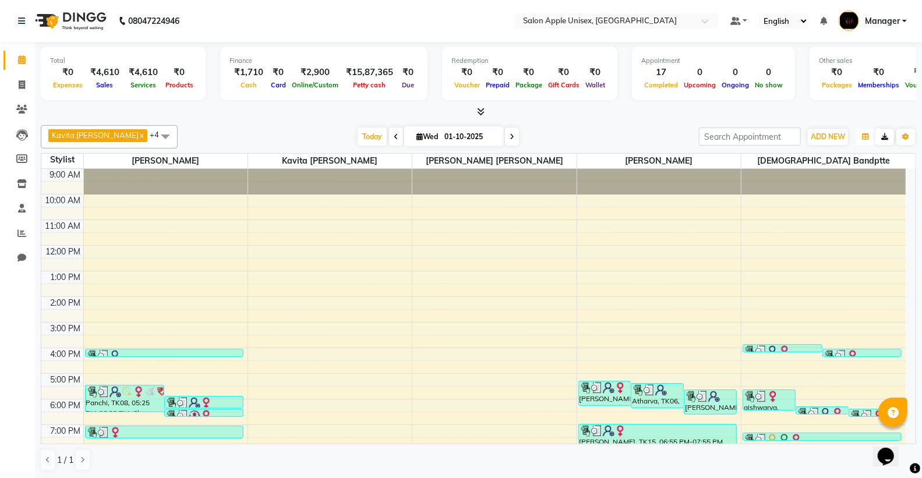
click at [868, 138] on icon "button" at bounding box center [865, 136] width 7 height 7
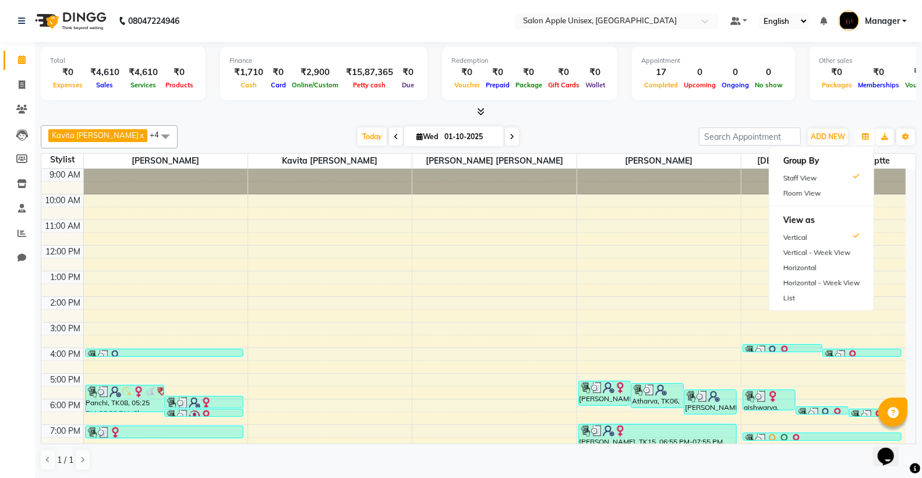
click at [661, 257] on div "9:00 AM 10:00 AM 11:00 AM 12:00 PM 1:00 PM 2:00 PM 3:00 PM 4:00 PM 5:00 PM 6:00…" at bounding box center [473, 335] width 864 height 332
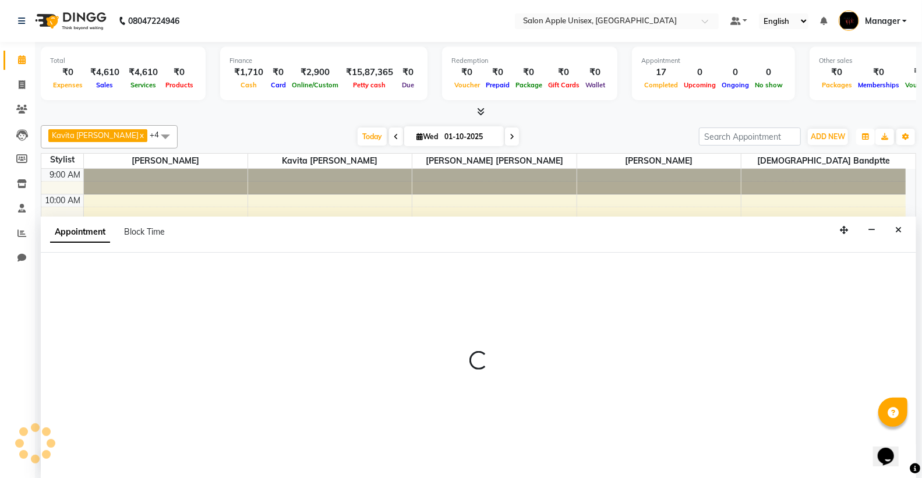
scroll to position [1, 0]
select select "85660"
select select "720"
select select "tentative"
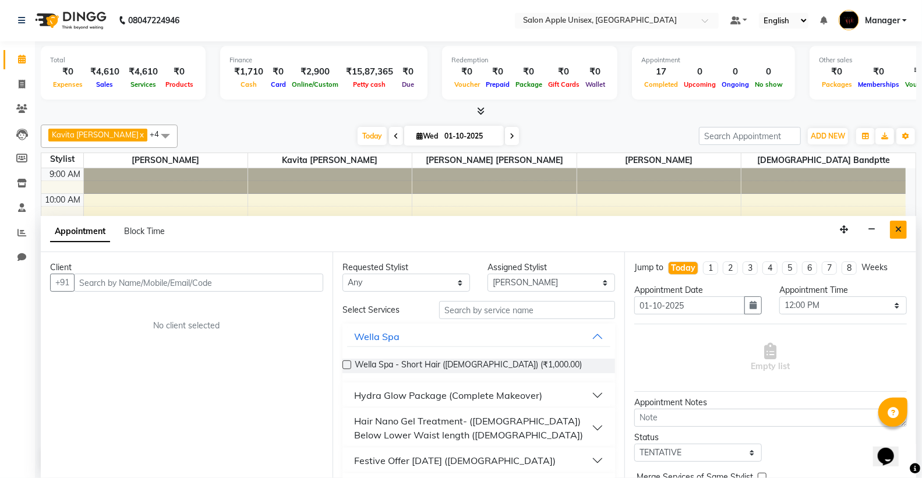
click at [901, 231] on button "Close" at bounding box center [898, 230] width 17 height 18
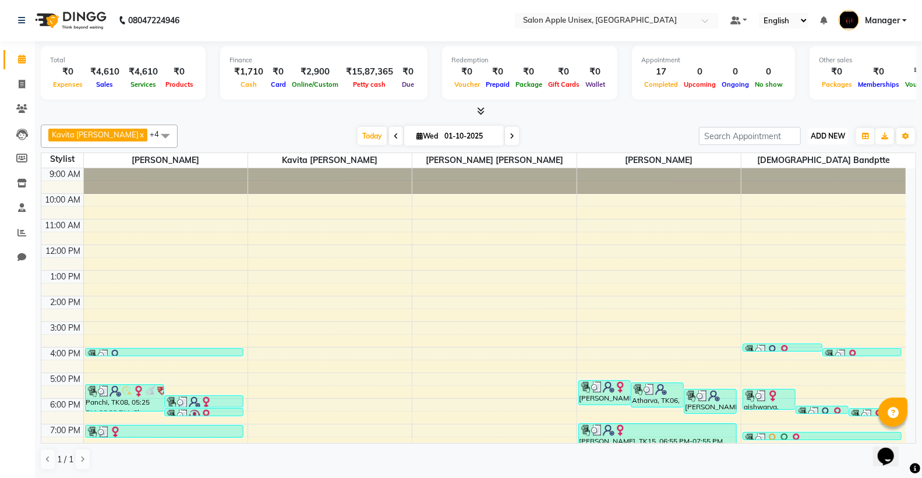
click at [820, 128] on button "ADD NEW Toggle Dropdown" at bounding box center [828, 136] width 40 height 16
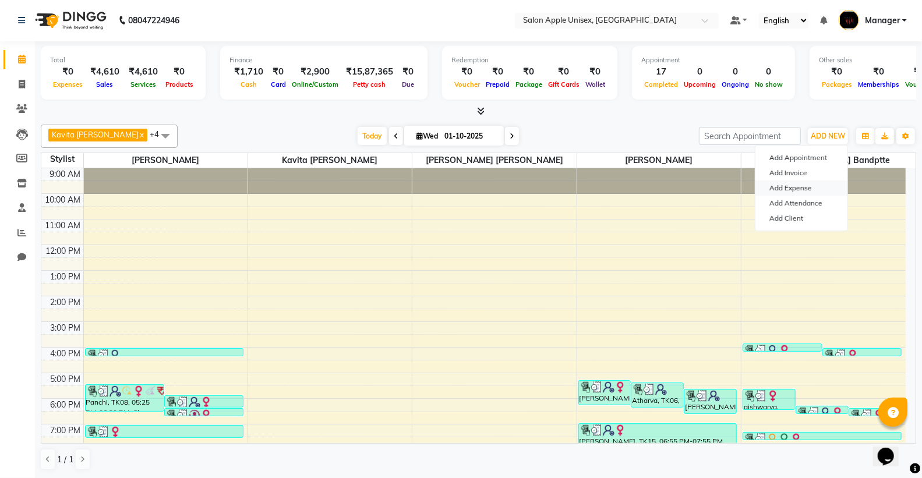
click at [826, 192] on link "Add Expense" at bounding box center [801, 187] width 92 height 15
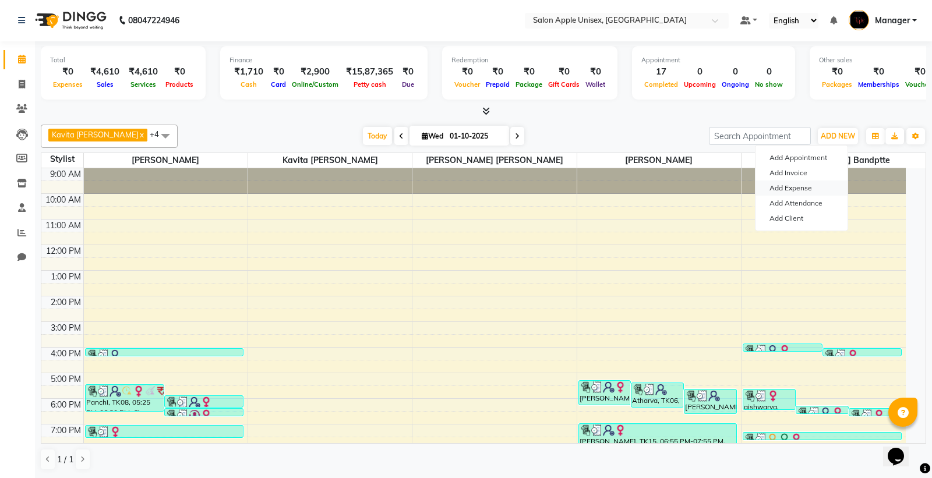
select select "1"
select select "2418"
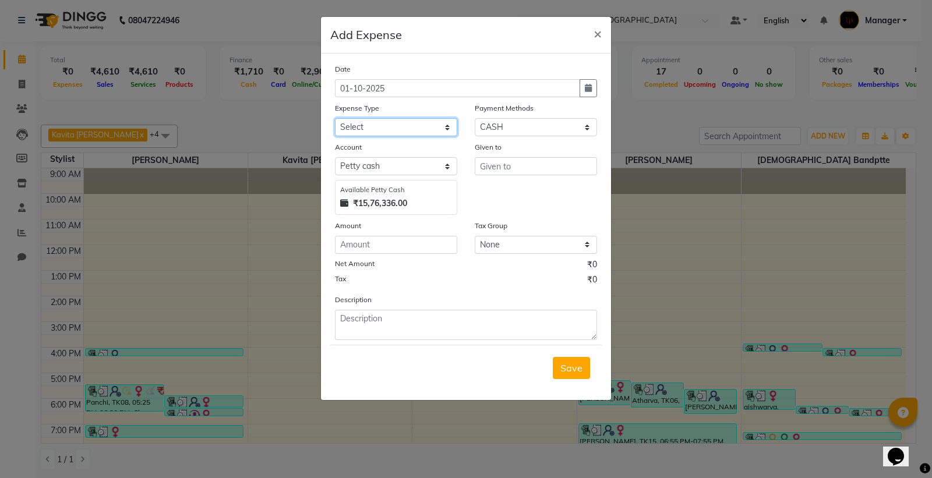
click at [377, 125] on select "Select CASH HANDED OVER TO OWNER Client Snacks Equipment Groceries House keepin…" at bounding box center [396, 127] width 122 height 18
select select "8084"
click at [335, 118] on select "Select CASH HANDED OVER TO OWNER Client Snacks Equipment Groceries House keepin…" at bounding box center [396, 127] width 122 height 18
click at [402, 242] on input "number" at bounding box center [396, 245] width 122 height 18
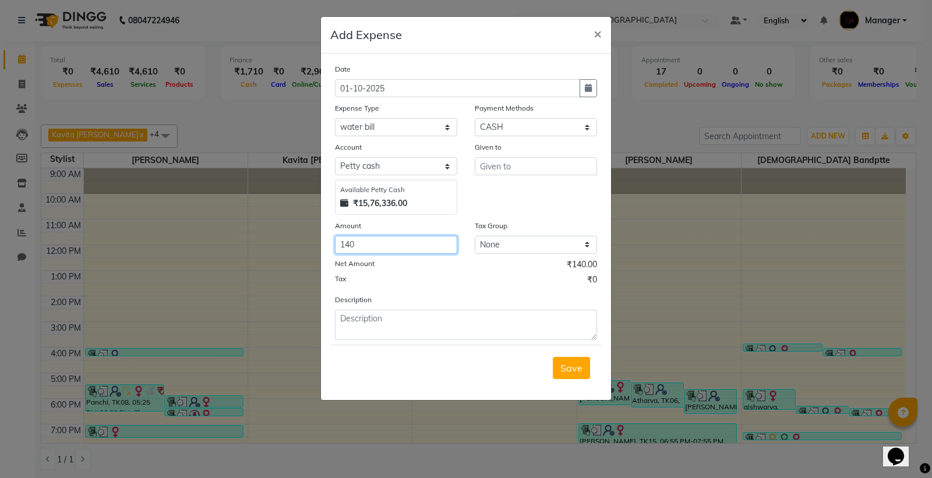
type input "140"
click at [541, 177] on div "Given to" at bounding box center [536, 178] width 140 height 74
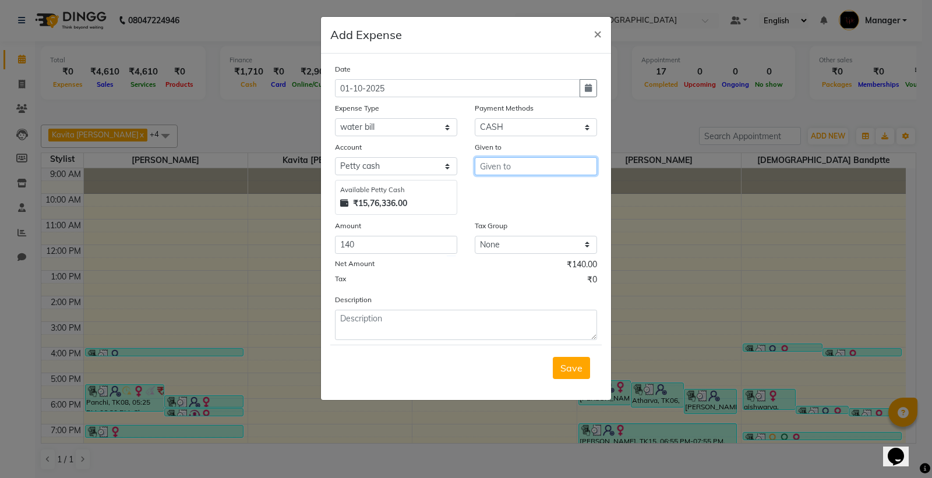
click at [555, 165] on input "text" at bounding box center [536, 166] width 122 height 18
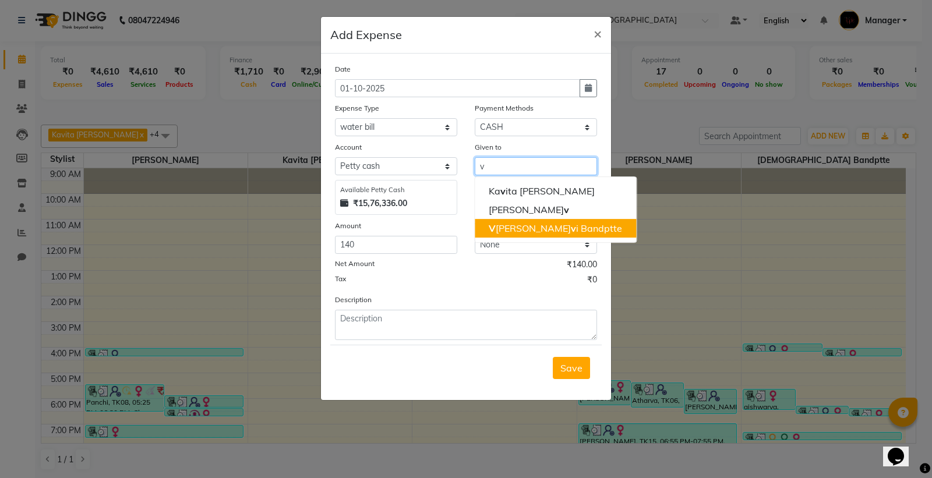
click at [560, 221] on button "V [PERSON_NAME] v i Bandptte" at bounding box center [555, 228] width 161 height 19
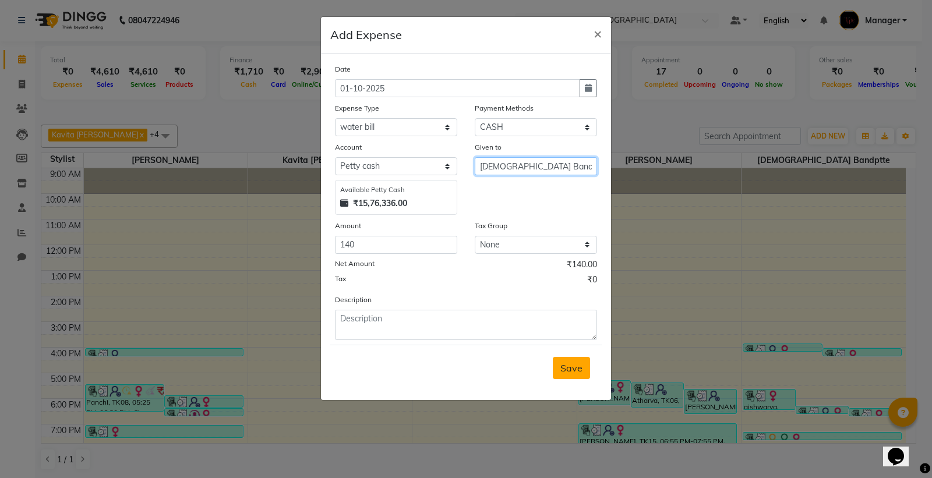
type input "[DEMOGRAPHIC_DATA] Bandptte"
click at [574, 371] on span "Save" at bounding box center [571, 368] width 22 height 12
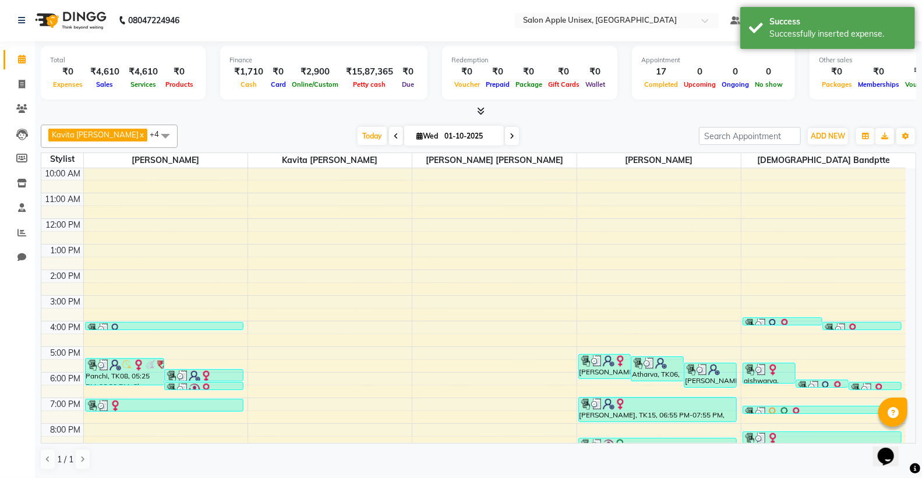
scroll to position [0, 0]
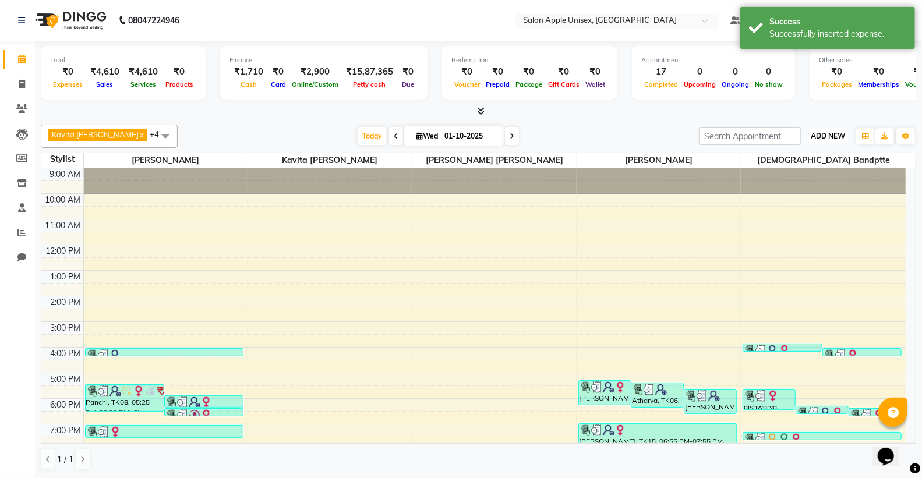
click at [822, 134] on span "ADD NEW" at bounding box center [827, 136] width 34 height 9
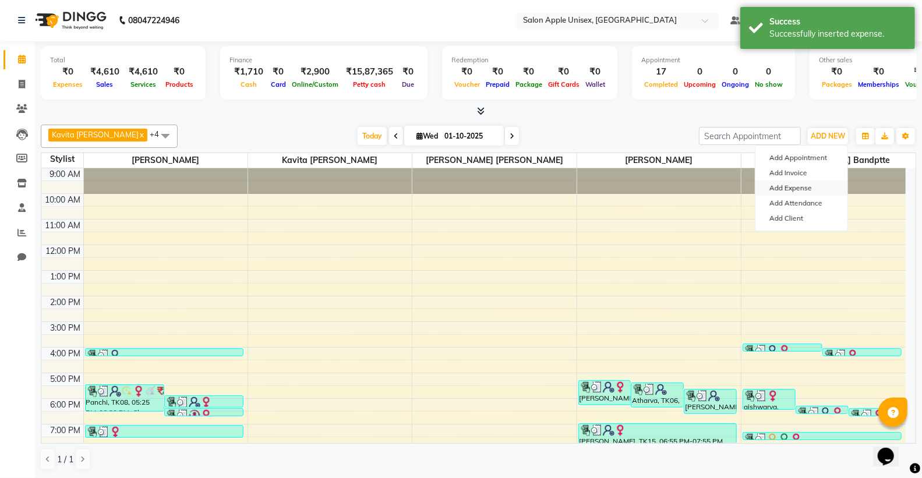
click at [812, 185] on link "Add Expense" at bounding box center [801, 187] width 92 height 15
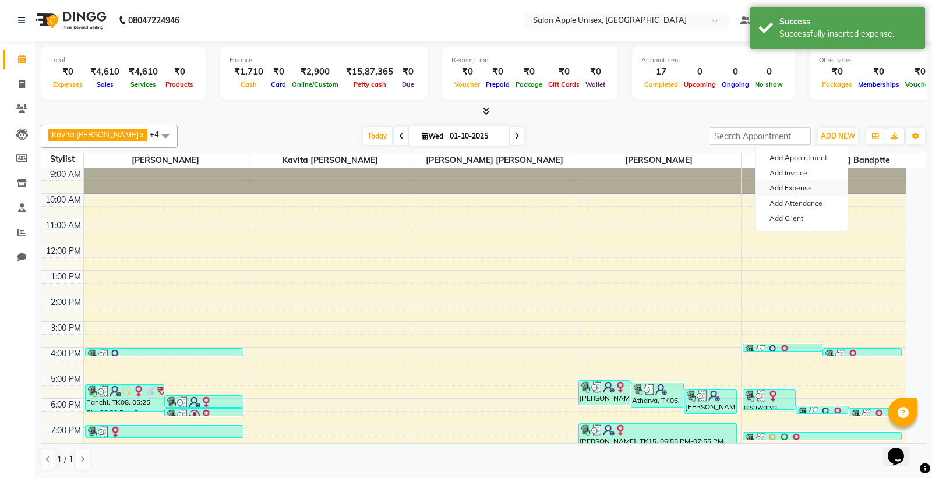
select select "1"
select select "2418"
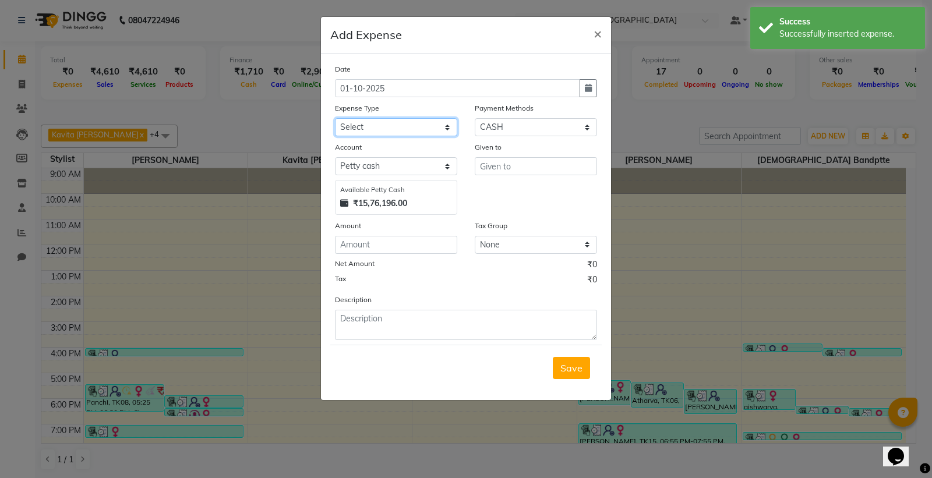
click at [438, 134] on select "Select CASH HANDED OVER TO OWNER Client Snacks Equipment Groceries House keepin…" at bounding box center [396, 127] width 122 height 18
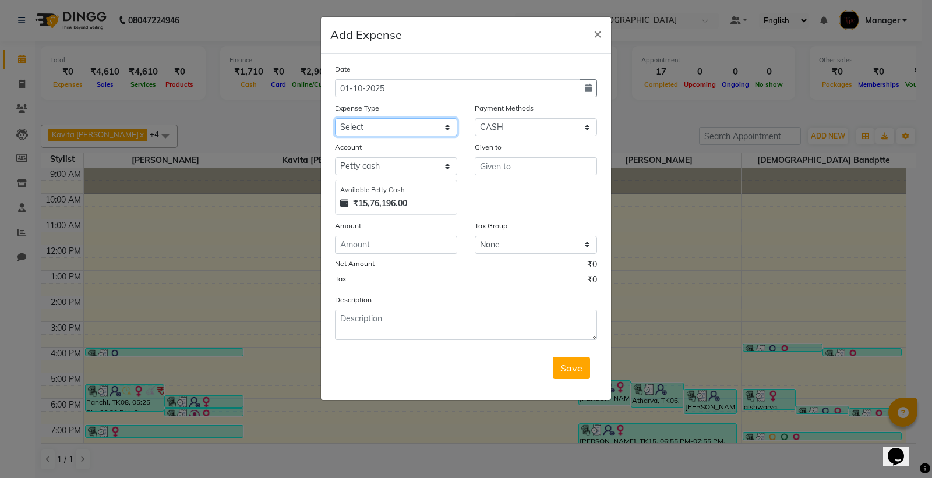
select select "1935"
click at [335, 118] on select "Select CASH HANDED OVER TO OWNER Client Snacks Equipment Groceries House keepin…" at bounding box center [396, 127] width 122 height 18
click at [429, 163] on select "Select Default account [PERSON_NAME] cash" at bounding box center [396, 166] width 122 height 18
click at [507, 201] on div "Given to" at bounding box center [536, 178] width 140 height 74
click at [362, 240] on input "number" at bounding box center [396, 245] width 122 height 18
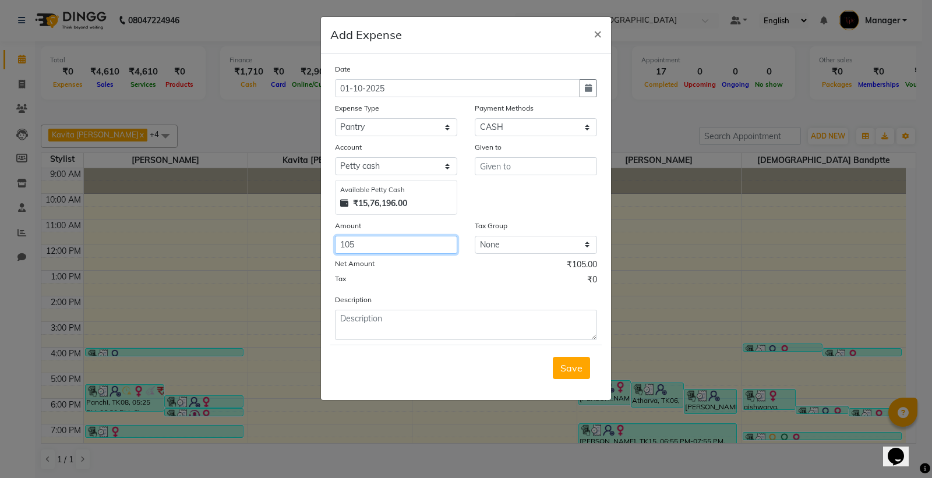
type input "105"
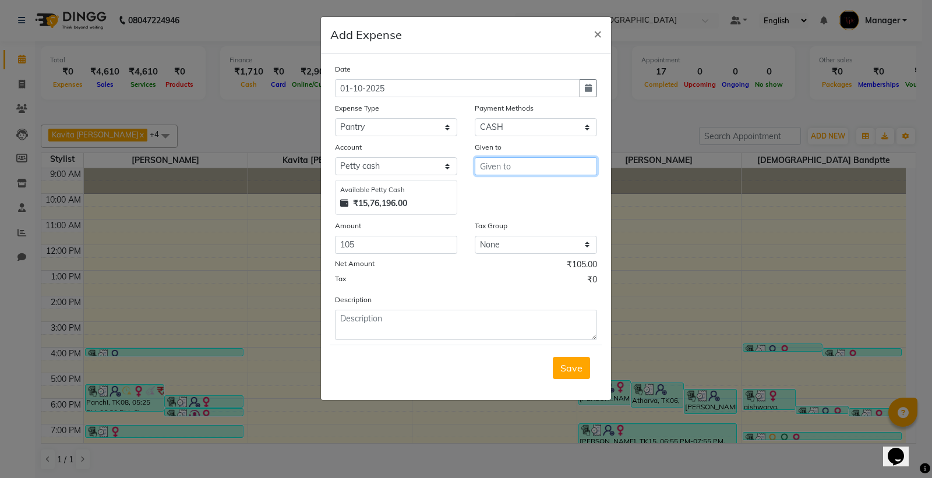
click at [509, 169] on input "text" at bounding box center [536, 166] width 122 height 18
click at [511, 170] on input "text" at bounding box center [536, 166] width 122 height 18
click at [504, 171] on input "text" at bounding box center [536, 166] width 122 height 18
drag, startPoint x: 501, startPoint y: 193, endPoint x: 501, endPoint y: 175, distance: 18.6
click at [501, 189] on div "Given to" at bounding box center [536, 178] width 140 height 74
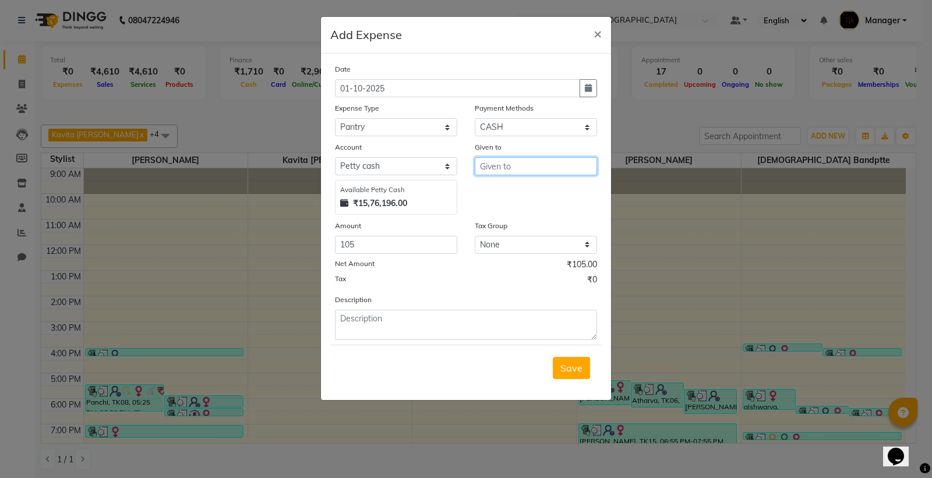
click at [501, 171] on input "text" at bounding box center [536, 166] width 122 height 18
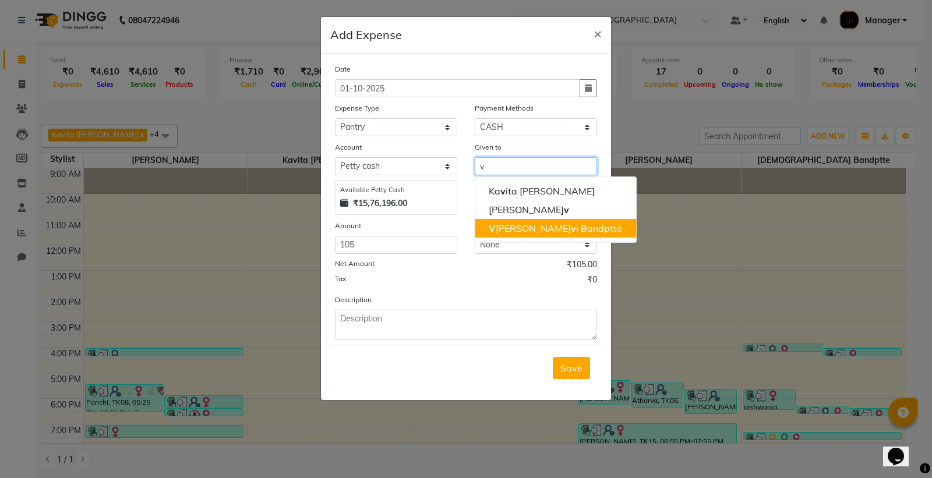
click at [508, 233] on ngb-highlight "V [PERSON_NAME] v i Bandptte" at bounding box center [554, 228] width 133 height 12
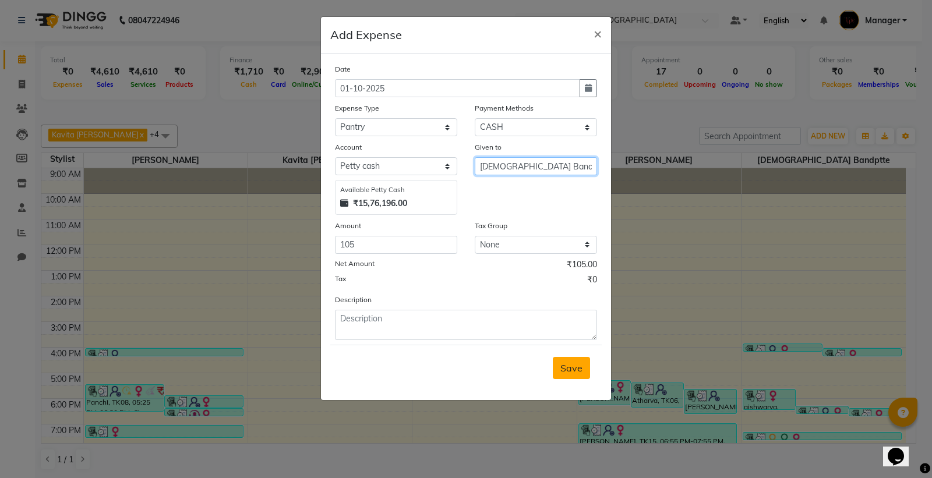
type input "[DEMOGRAPHIC_DATA] Bandptte"
click at [573, 369] on span "Save" at bounding box center [571, 368] width 22 height 12
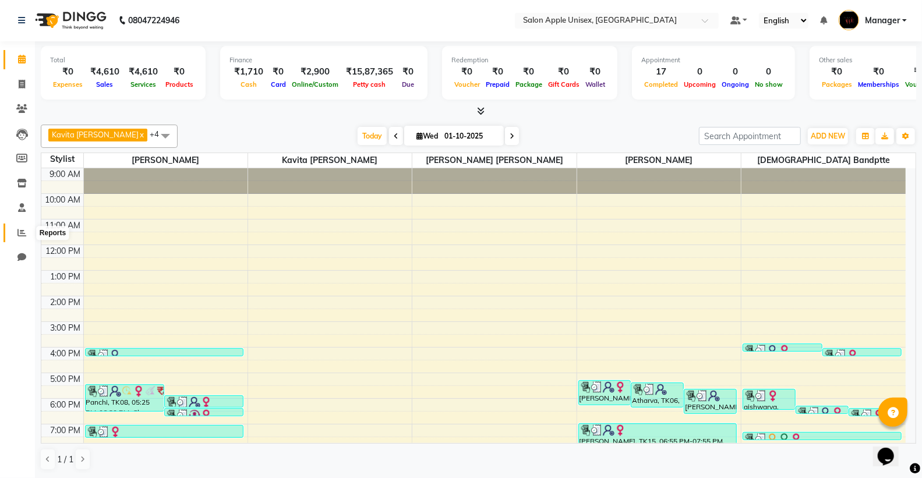
click at [14, 231] on span at bounding box center [22, 232] width 20 height 13
